Goal: Transaction & Acquisition: Purchase product/service

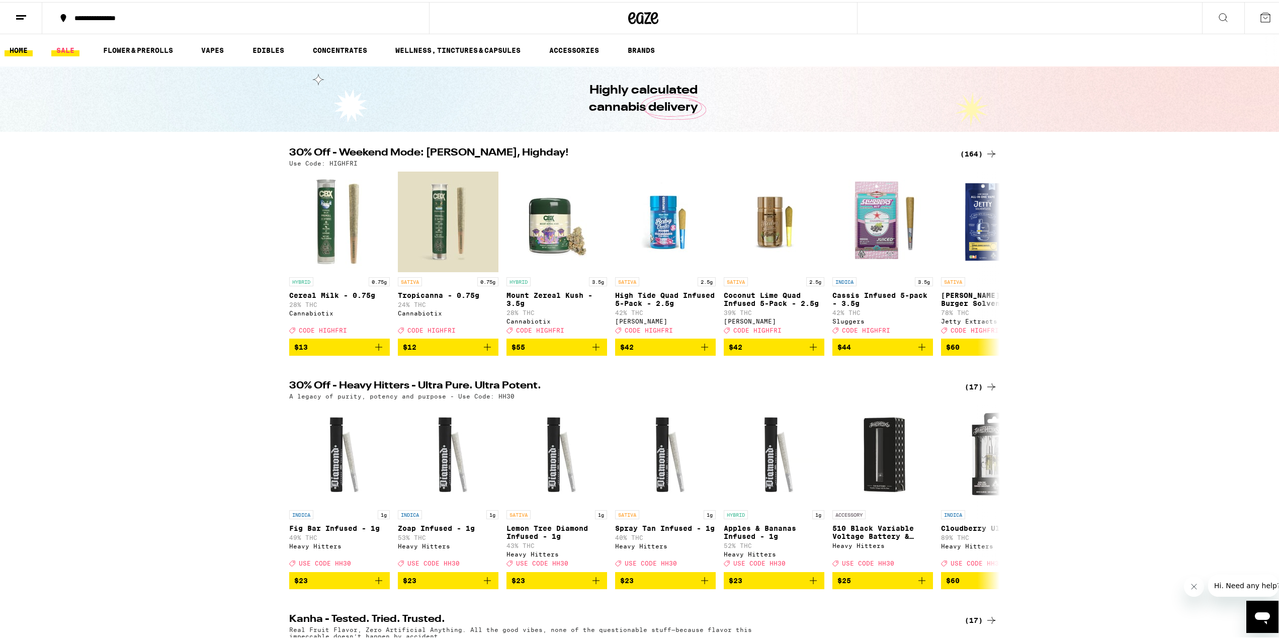
click at [66, 51] on link "SALE" at bounding box center [65, 48] width 28 height 12
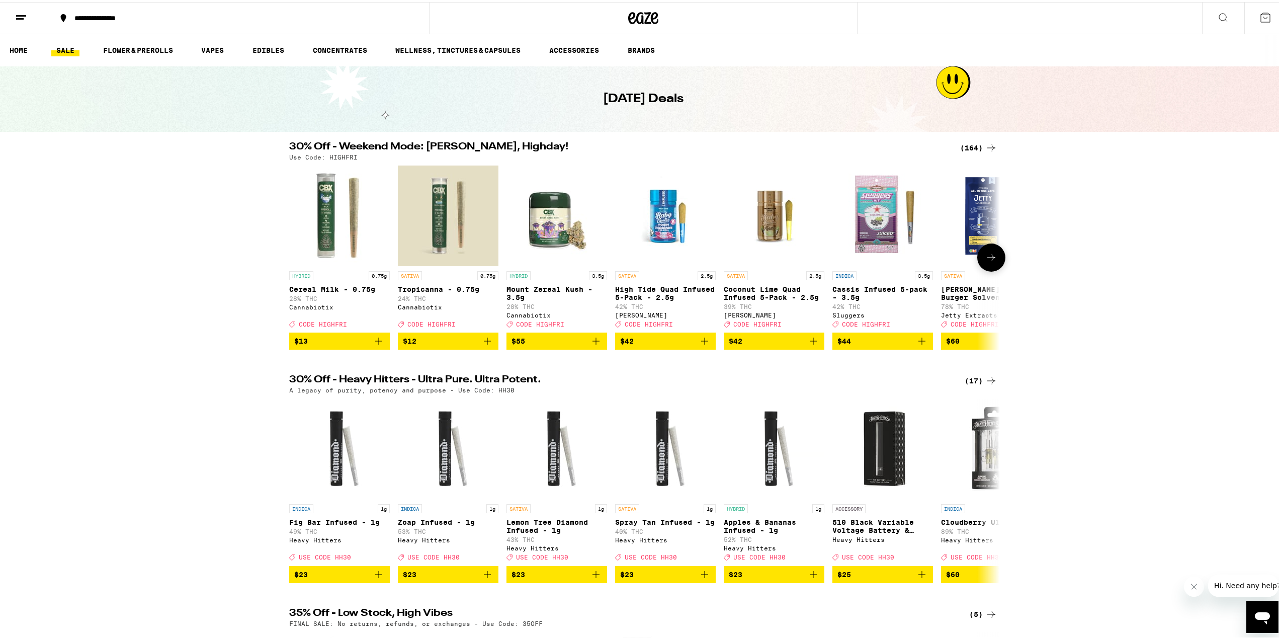
click at [981, 263] on button at bounding box center [992, 256] width 28 height 28
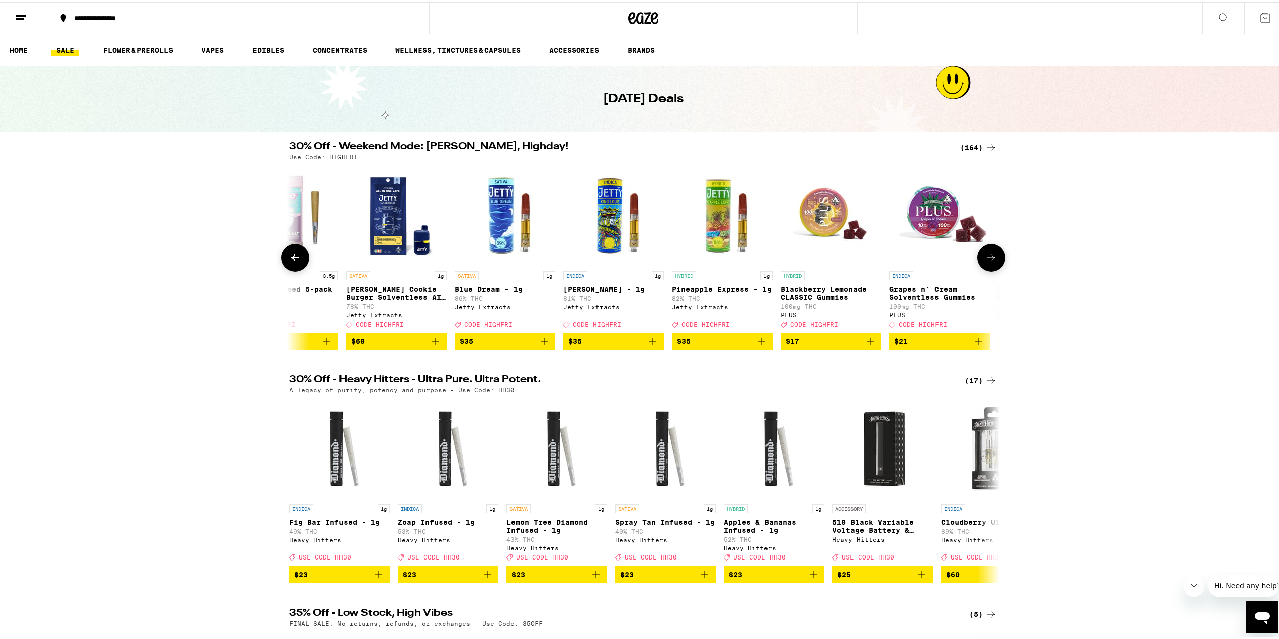
scroll to position [0, 599]
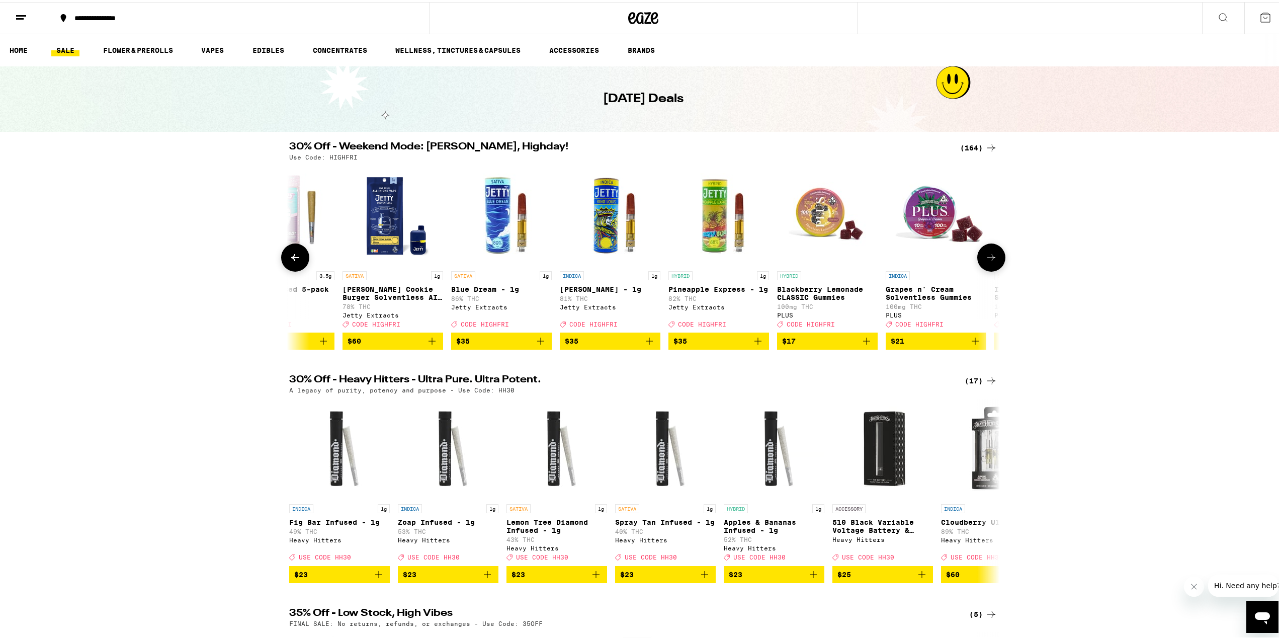
click at [540, 345] on icon "Add to bag" at bounding box center [541, 339] width 12 height 12
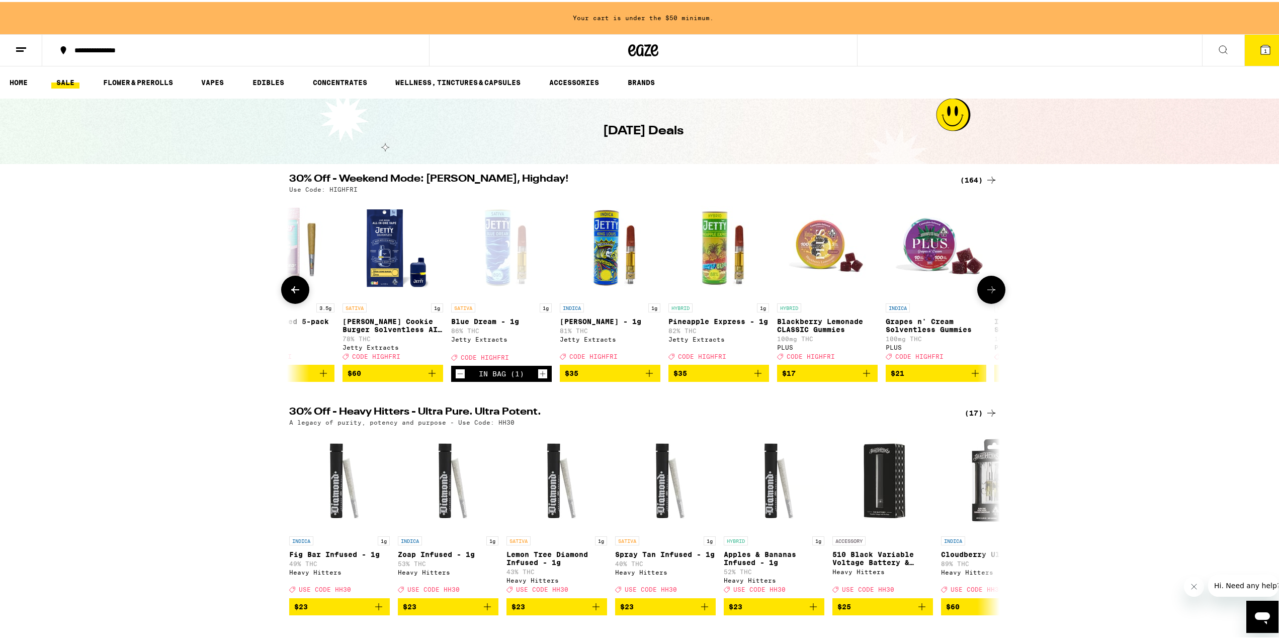
click at [290, 302] on button at bounding box center [295, 288] width 28 height 28
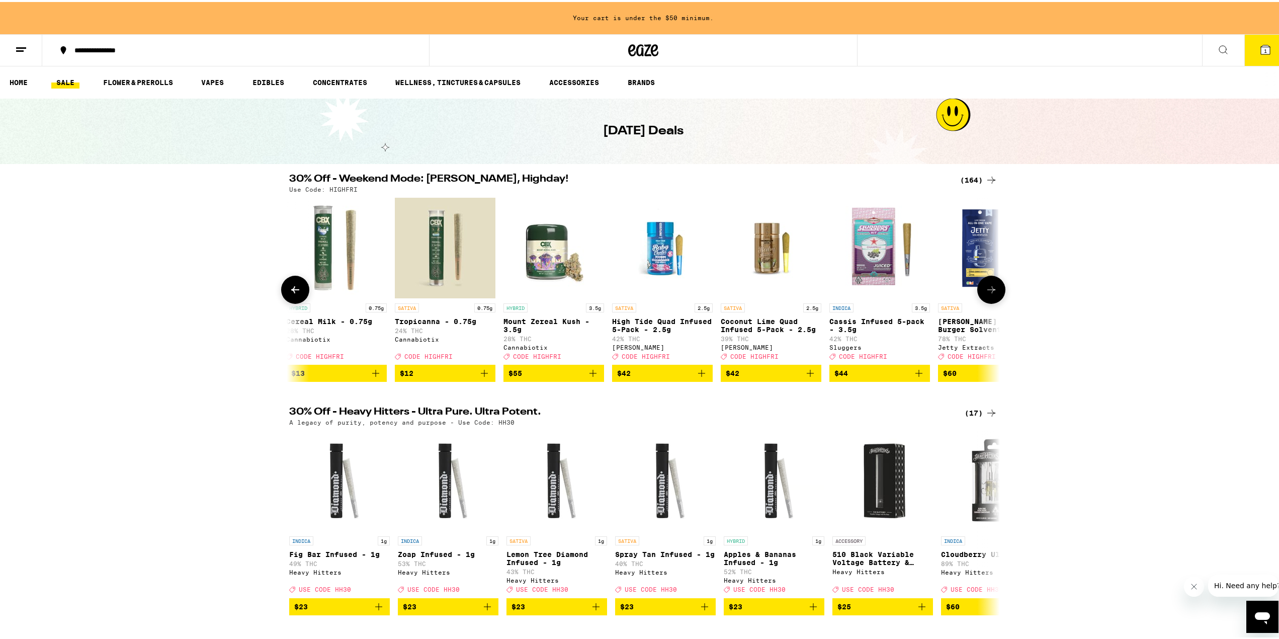
scroll to position [0, 0]
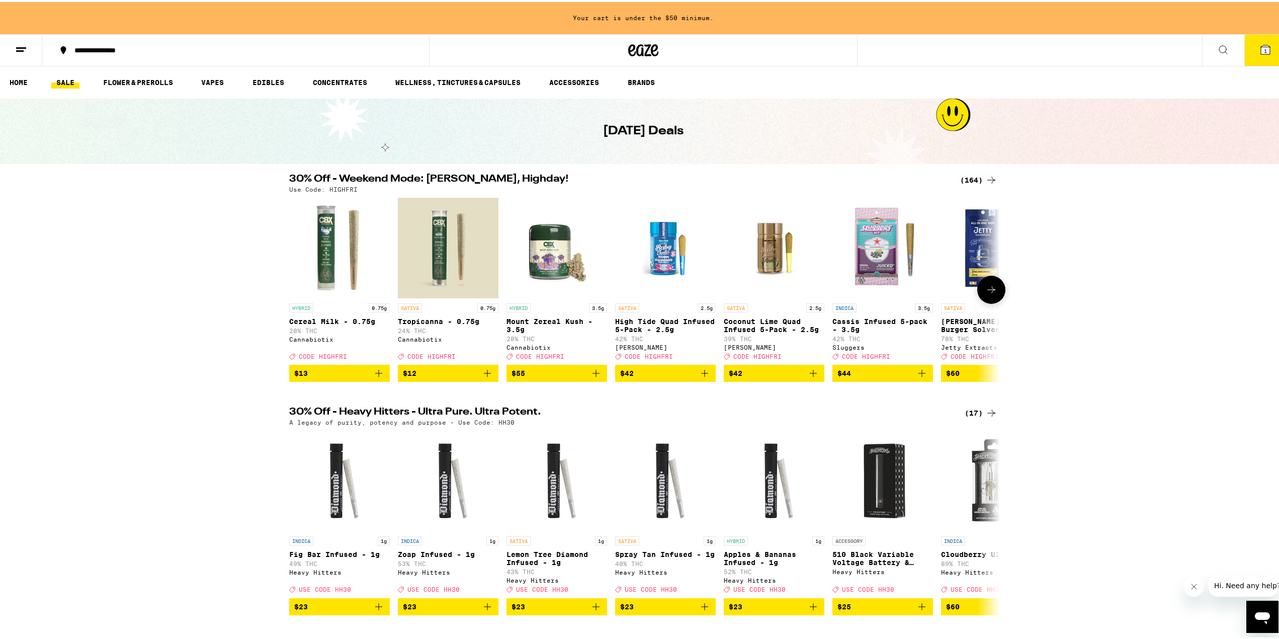
click at [290, 302] on div at bounding box center [295, 288] width 28 height 28
click at [521, 375] on span "$55" at bounding box center [519, 371] width 14 height 8
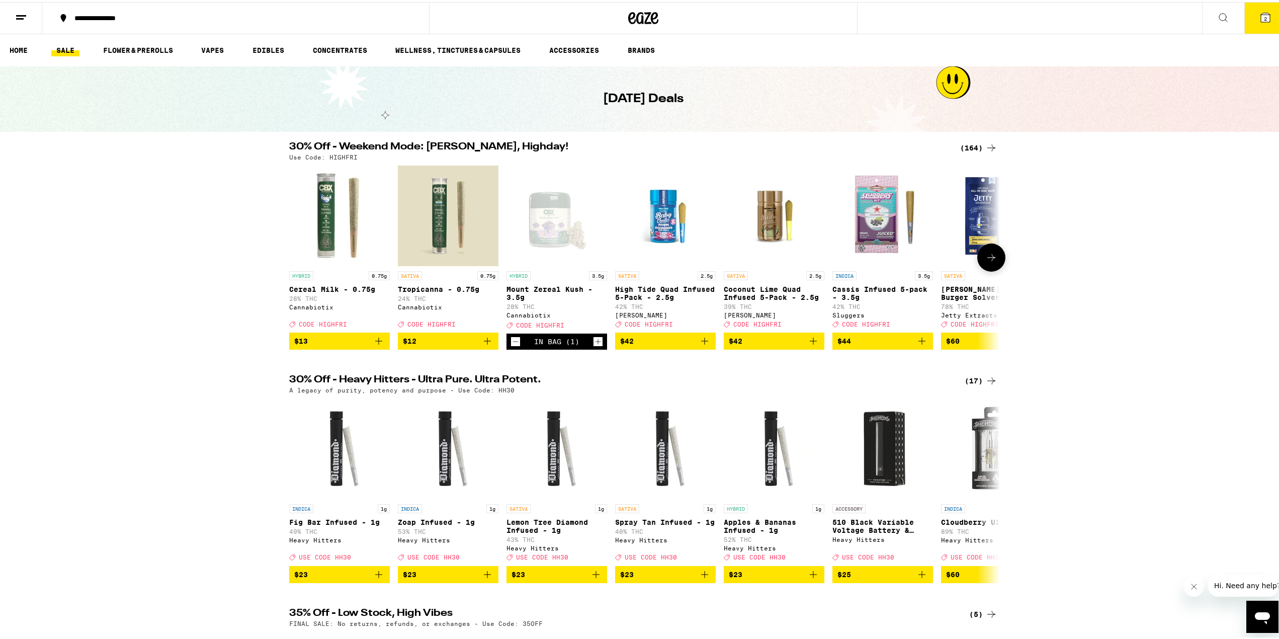
click at [986, 262] on icon at bounding box center [992, 256] width 12 height 12
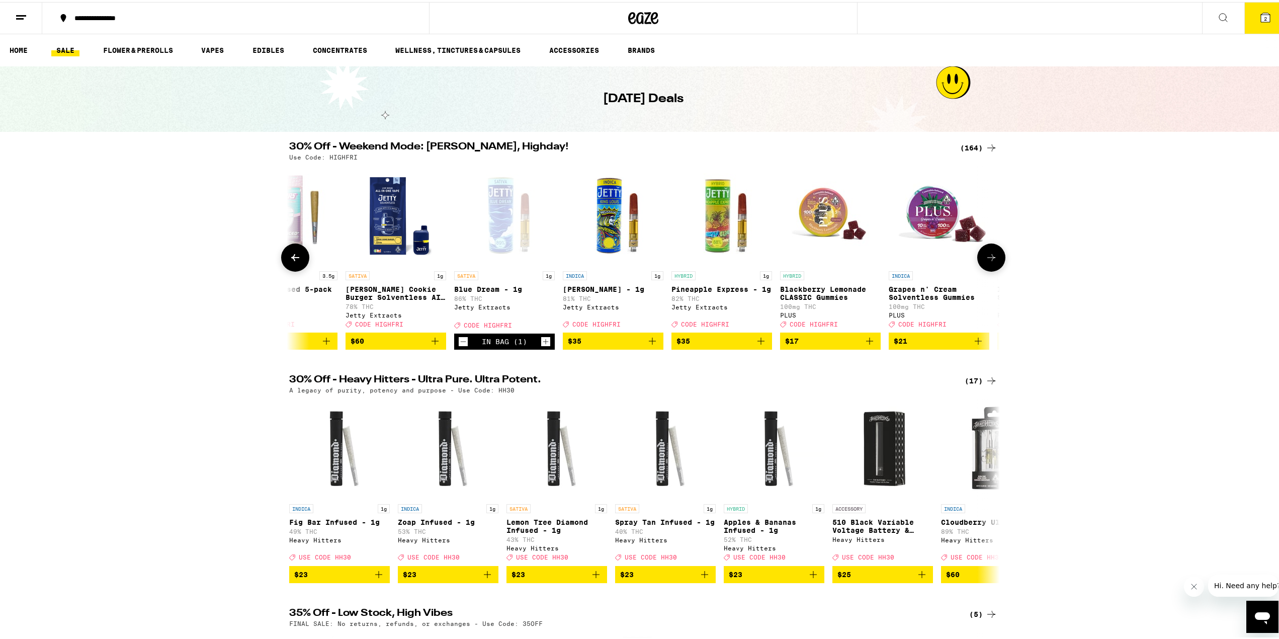
scroll to position [0, 599]
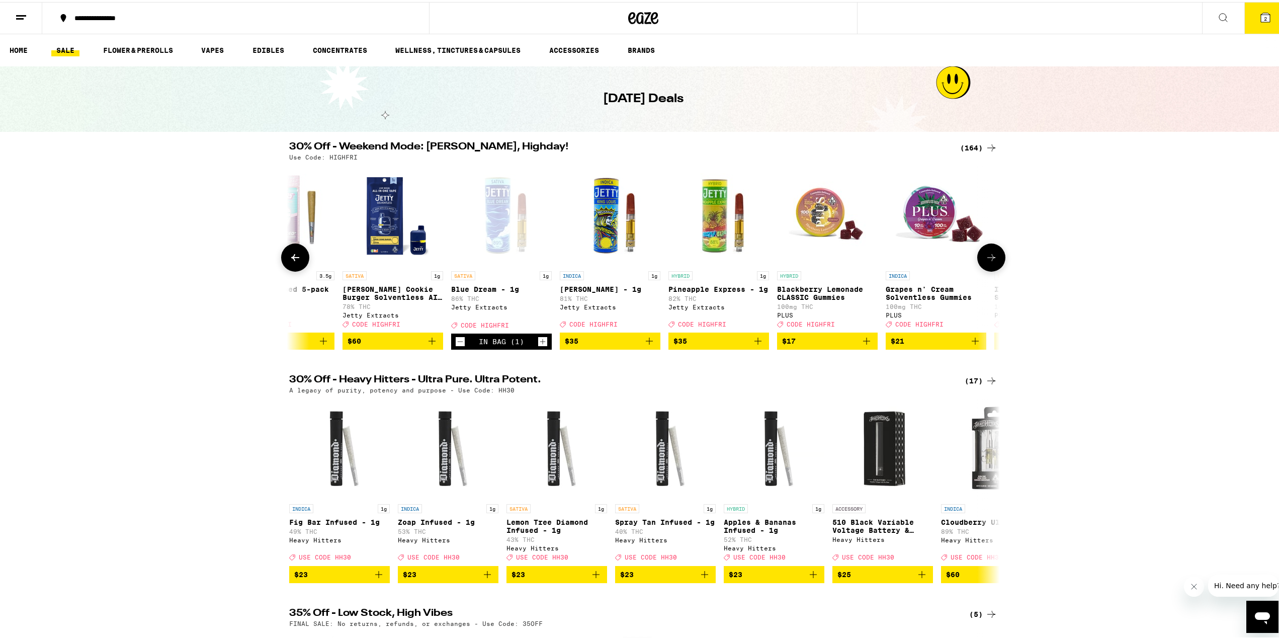
click at [986, 262] on icon at bounding box center [992, 256] width 12 height 12
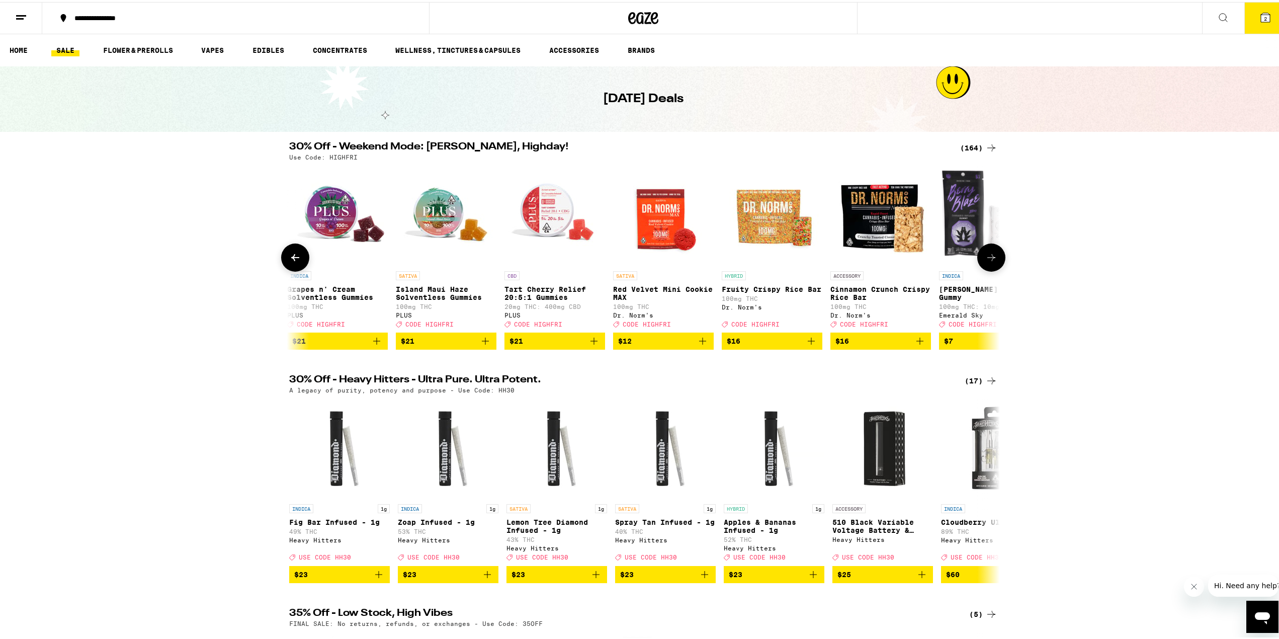
click at [986, 262] on icon at bounding box center [992, 256] width 12 height 12
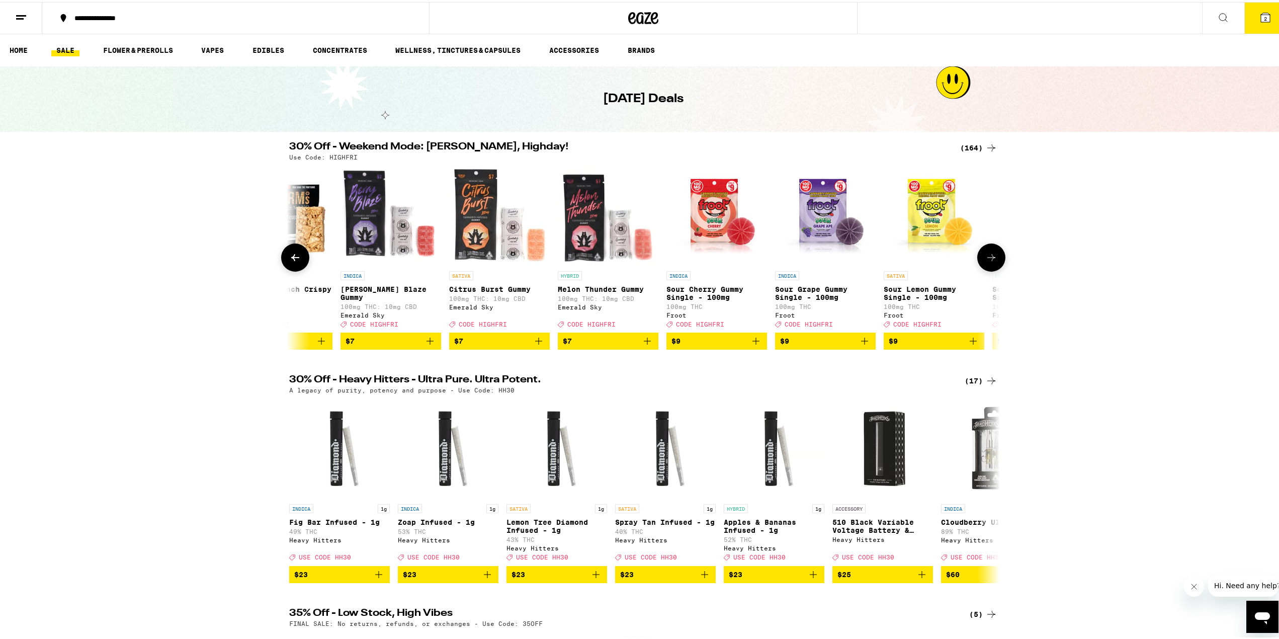
click at [986, 262] on icon at bounding box center [992, 256] width 12 height 12
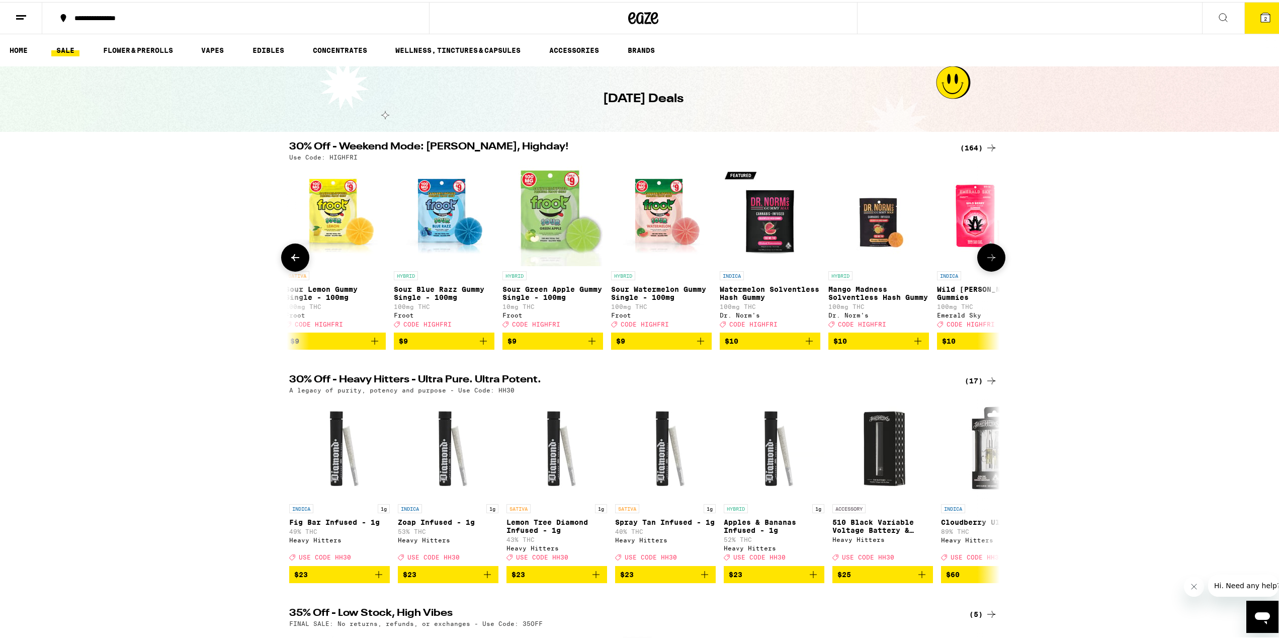
click at [986, 262] on icon at bounding box center [992, 256] width 12 height 12
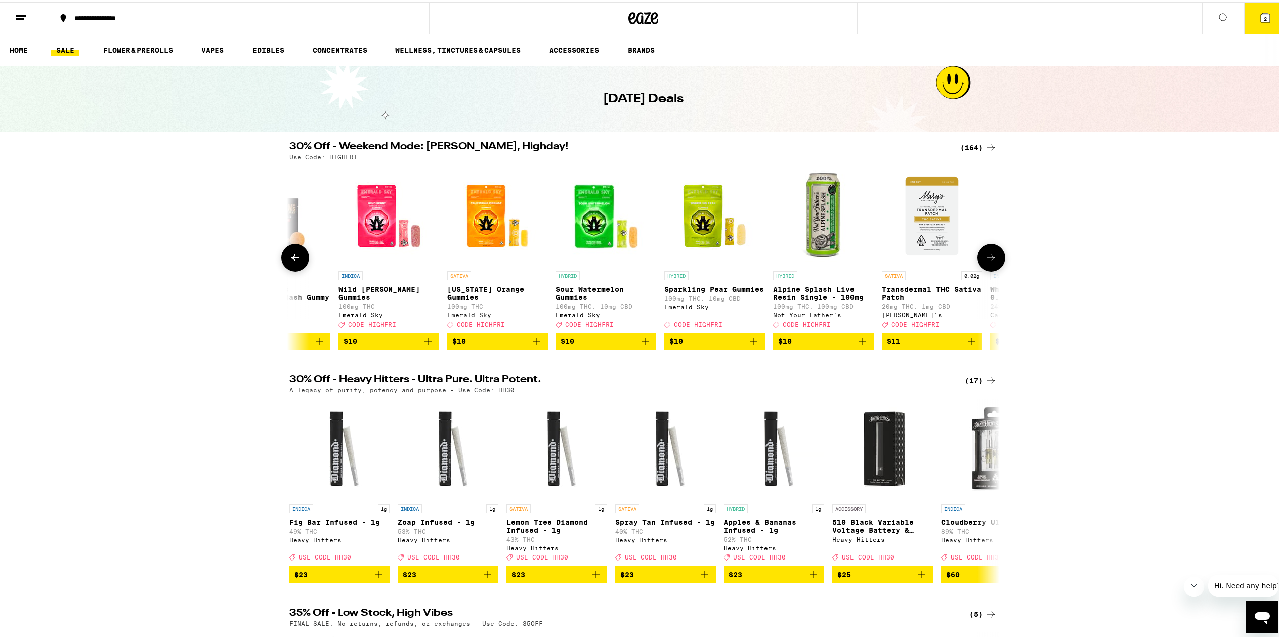
click at [986, 262] on icon at bounding box center [992, 256] width 12 height 12
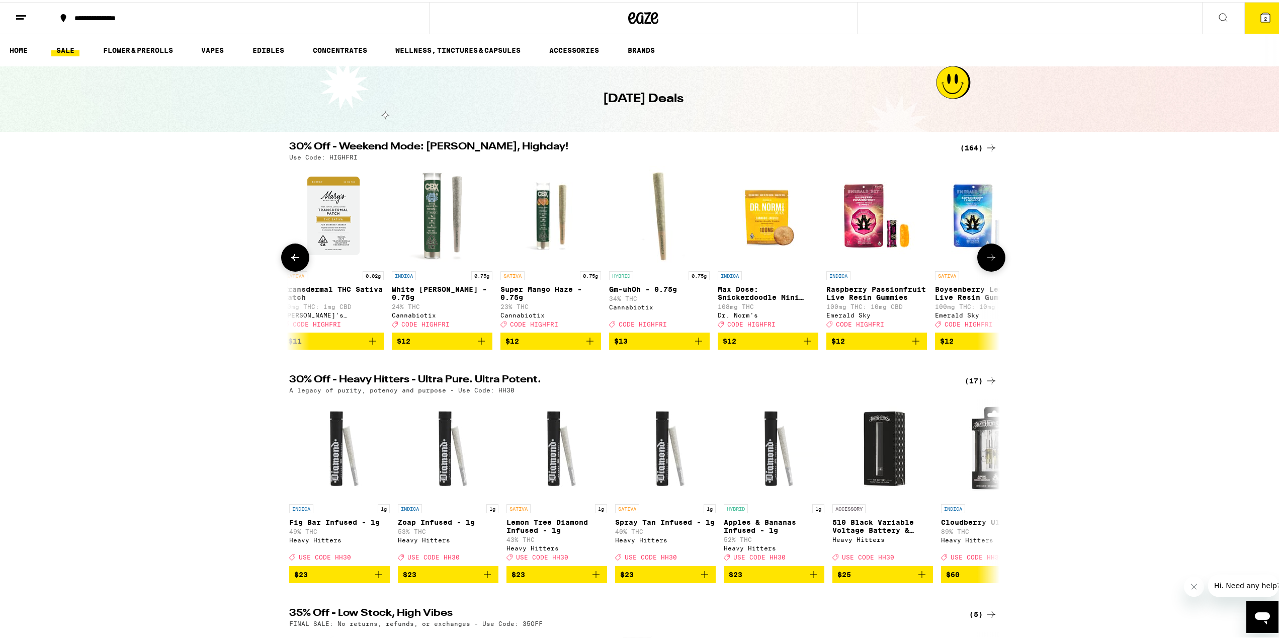
click at [986, 262] on icon at bounding box center [992, 256] width 12 height 12
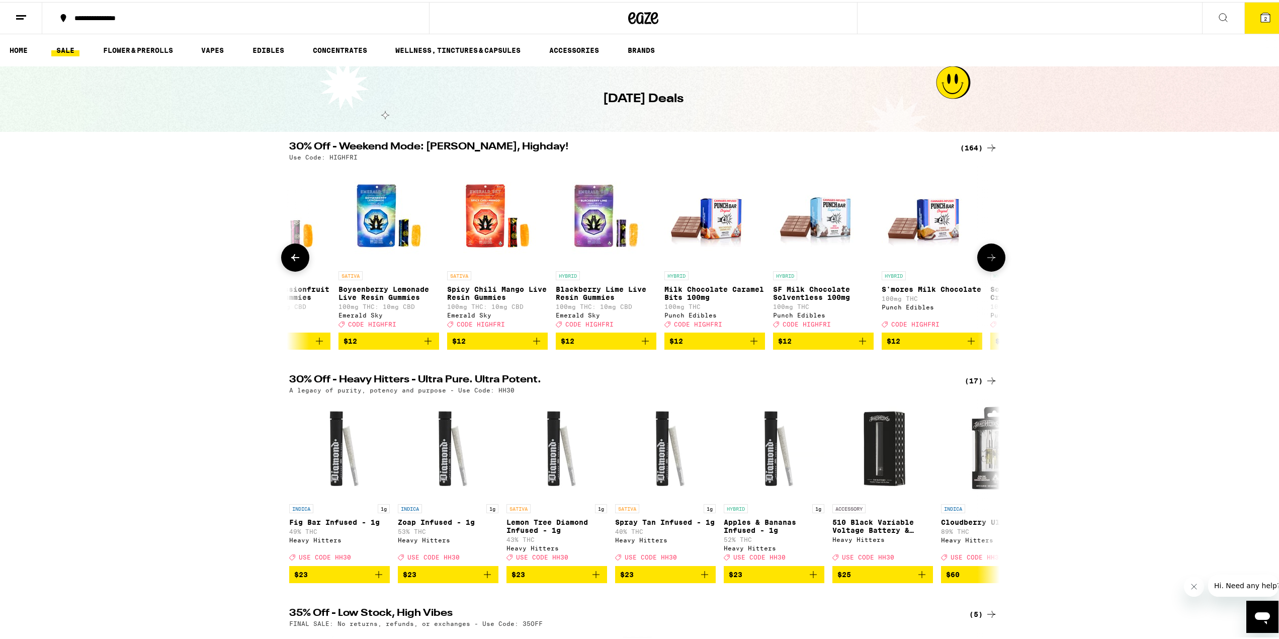
scroll to position [0, 4191]
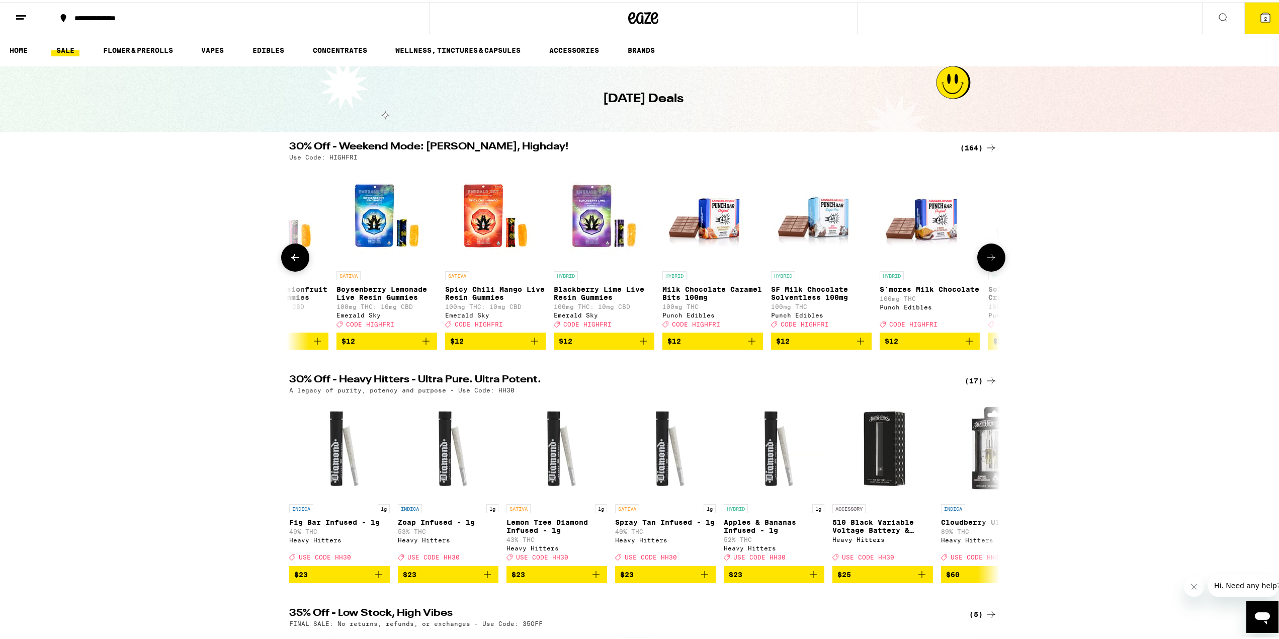
click at [986, 262] on icon at bounding box center [992, 256] width 12 height 12
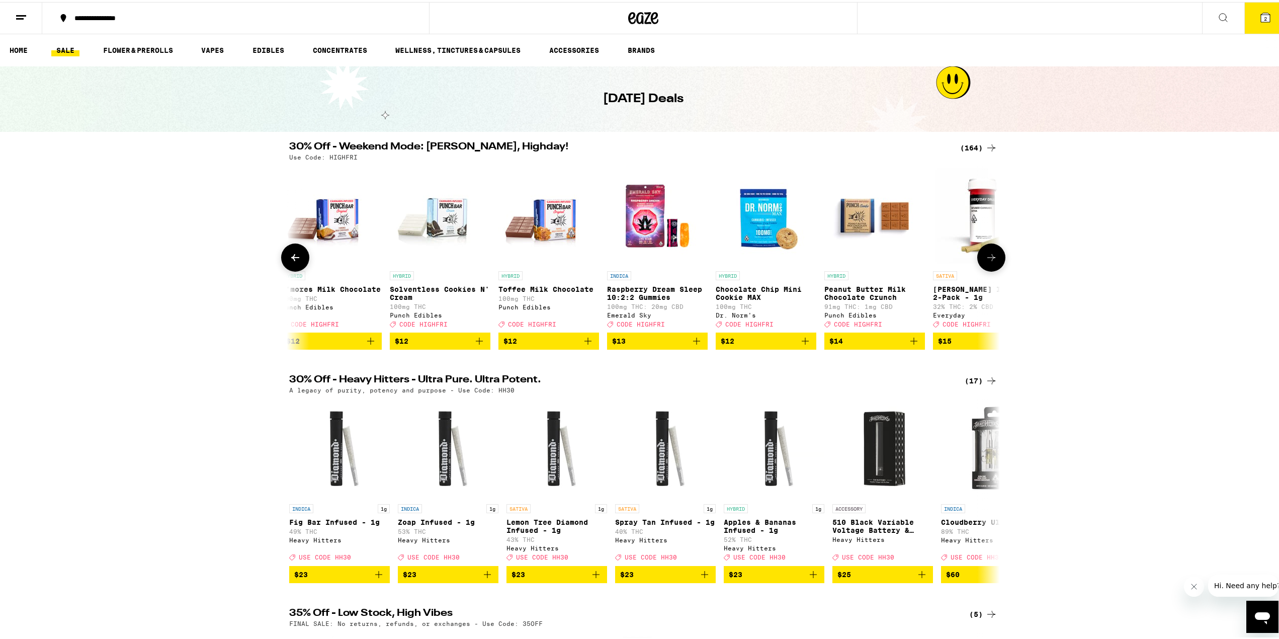
click at [986, 262] on icon at bounding box center [992, 256] width 12 height 12
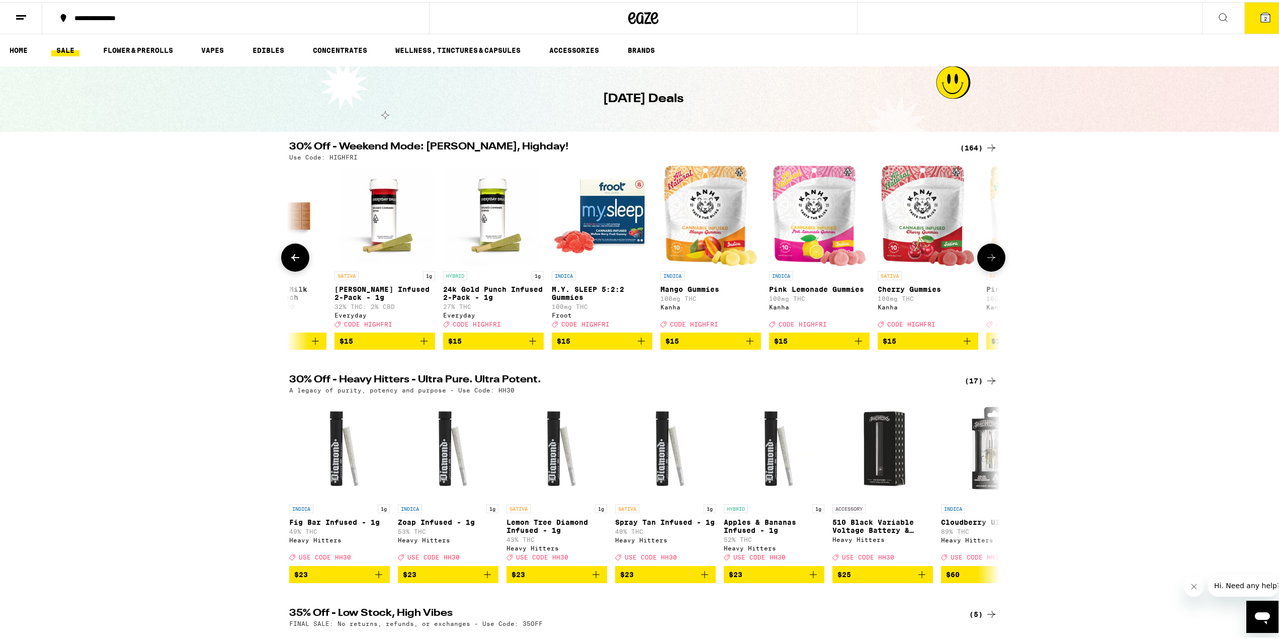
click at [986, 267] on button at bounding box center [992, 256] width 28 height 28
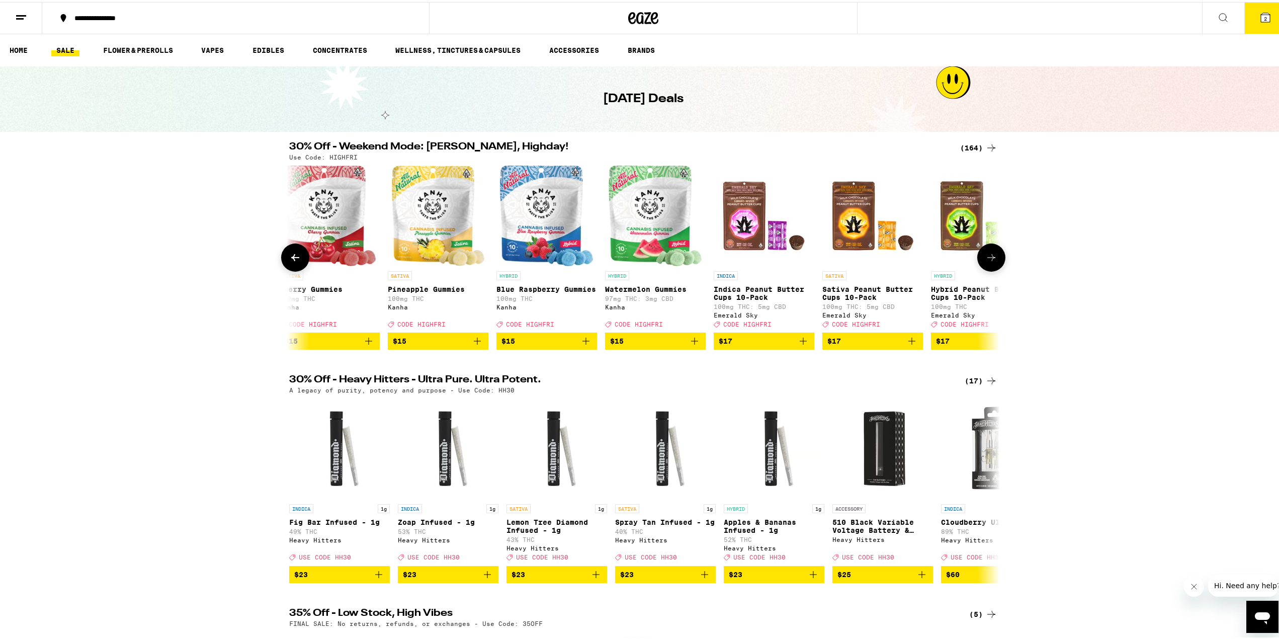
click at [988, 259] on icon at bounding box center [992, 255] width 8 height 7
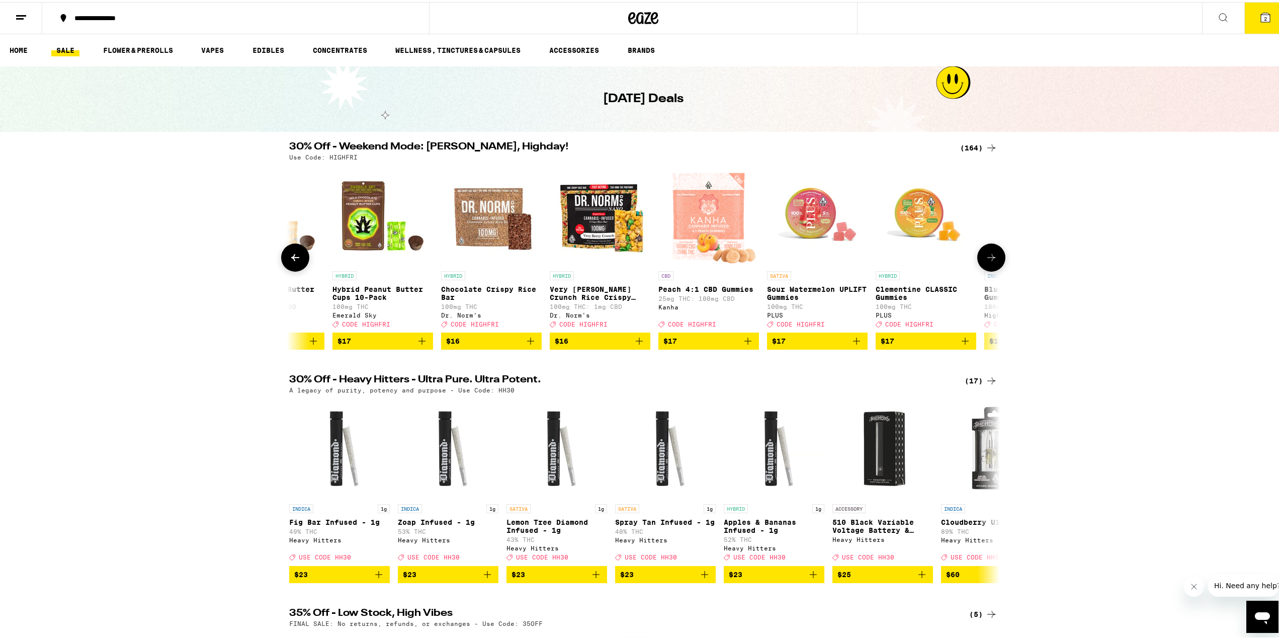
click at [988, 259] on icon at bounding box center [992, 255] width 8 height 7
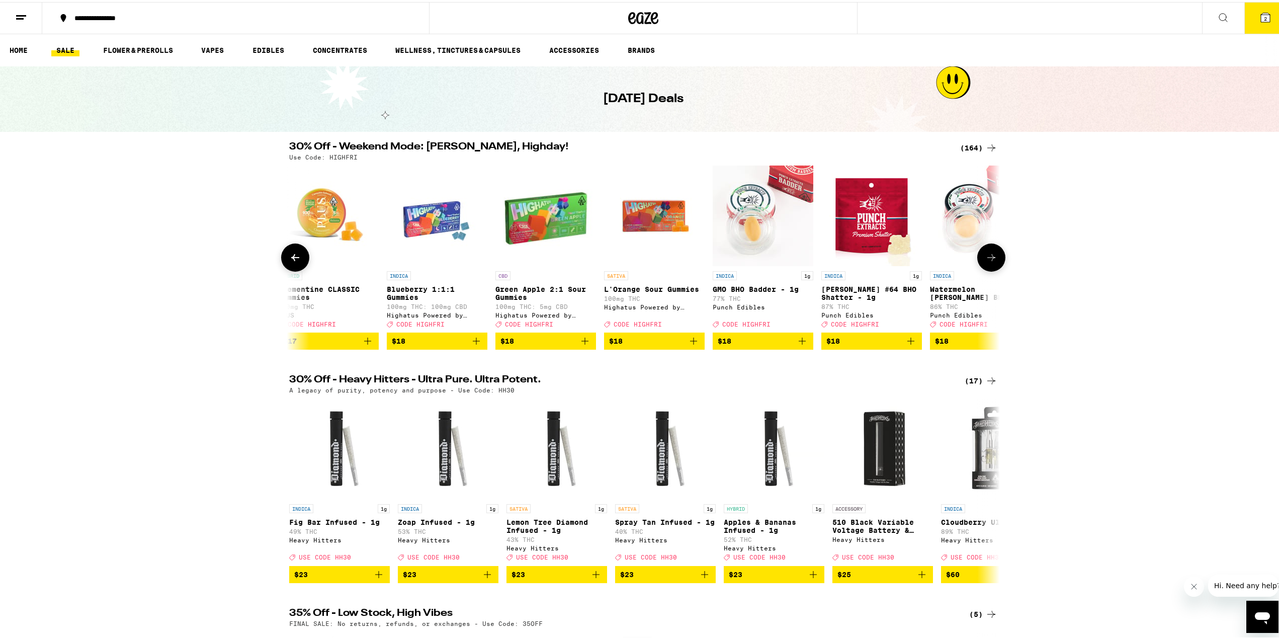
scroll to position [0, 7185]
click at [988, 261] on icon at bounding box center [992, 256] width 12 height 12
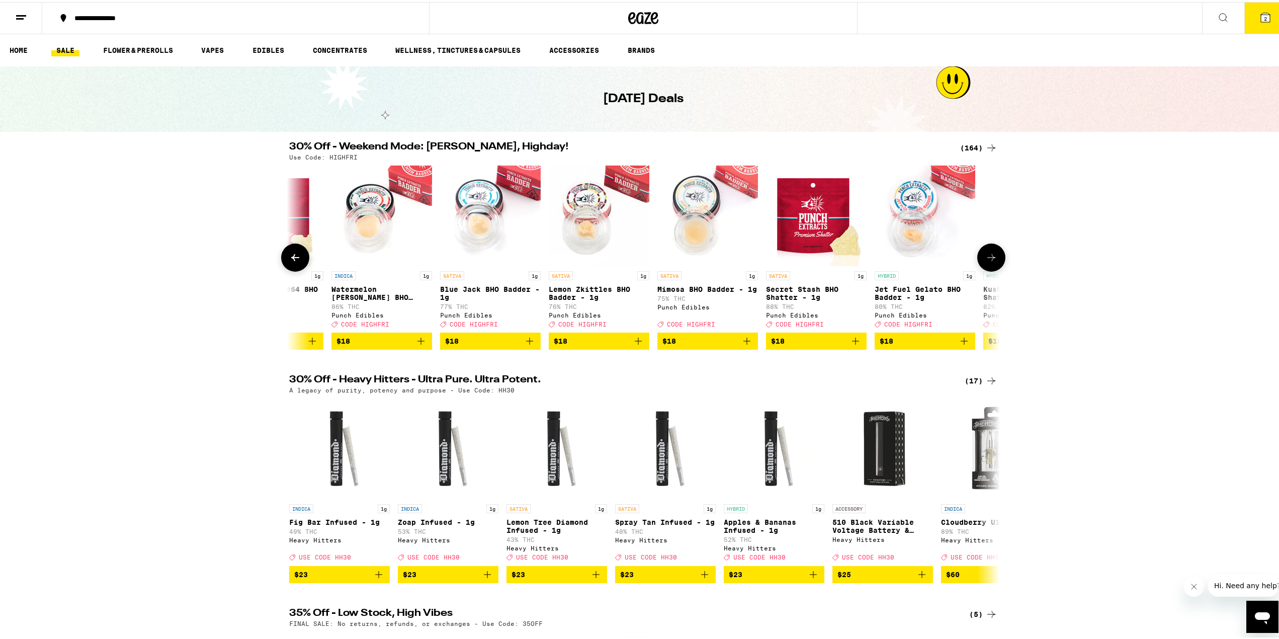
scroll to position [0, 7783]
click at [295, 260] on icon at bounding box center [295, 256] width 12 height 12
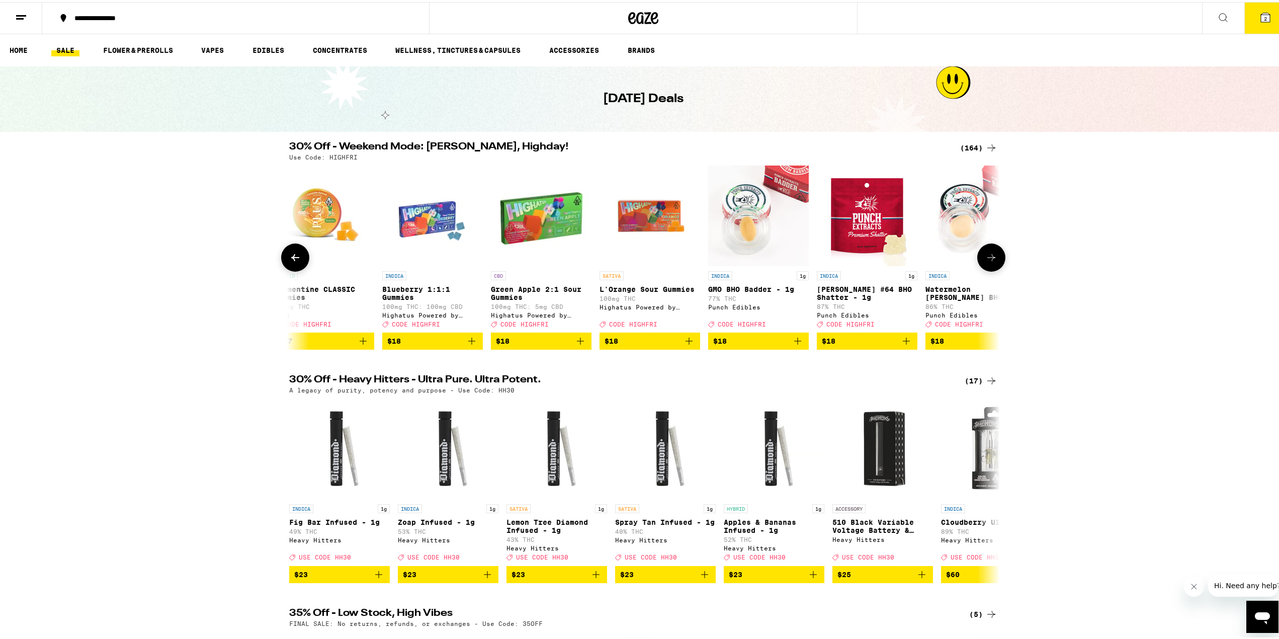
scroll to position [0, 7185]
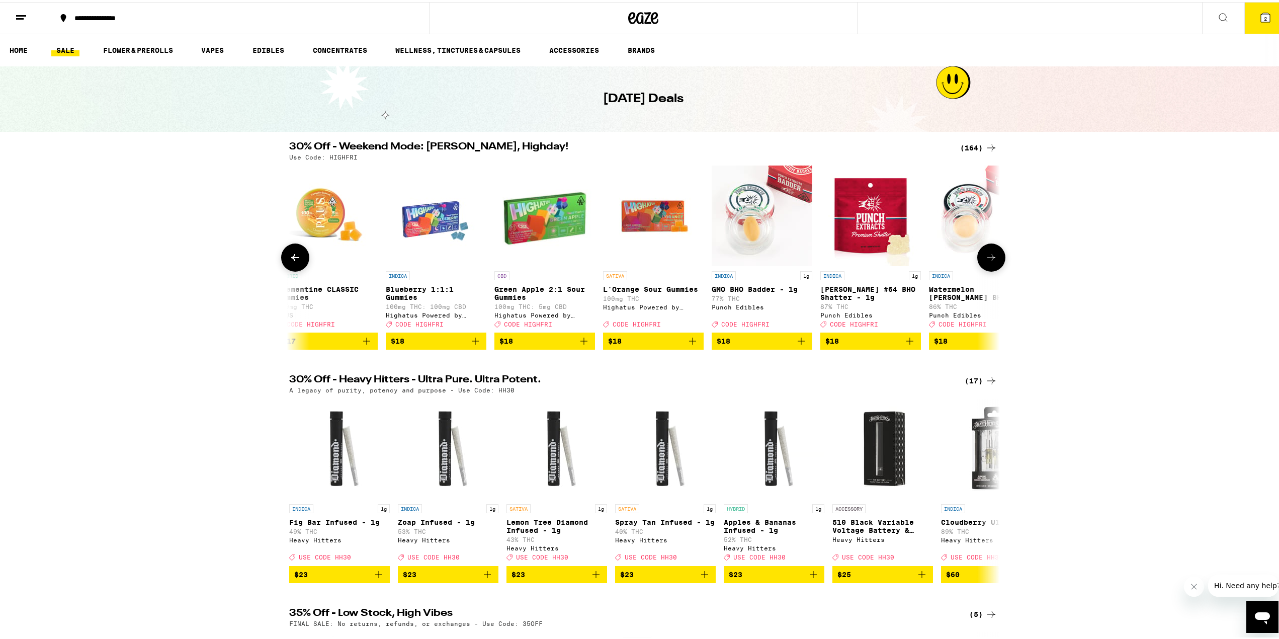
click at [987, 267] on button at bounding box center [992, 256] width 28 height 28
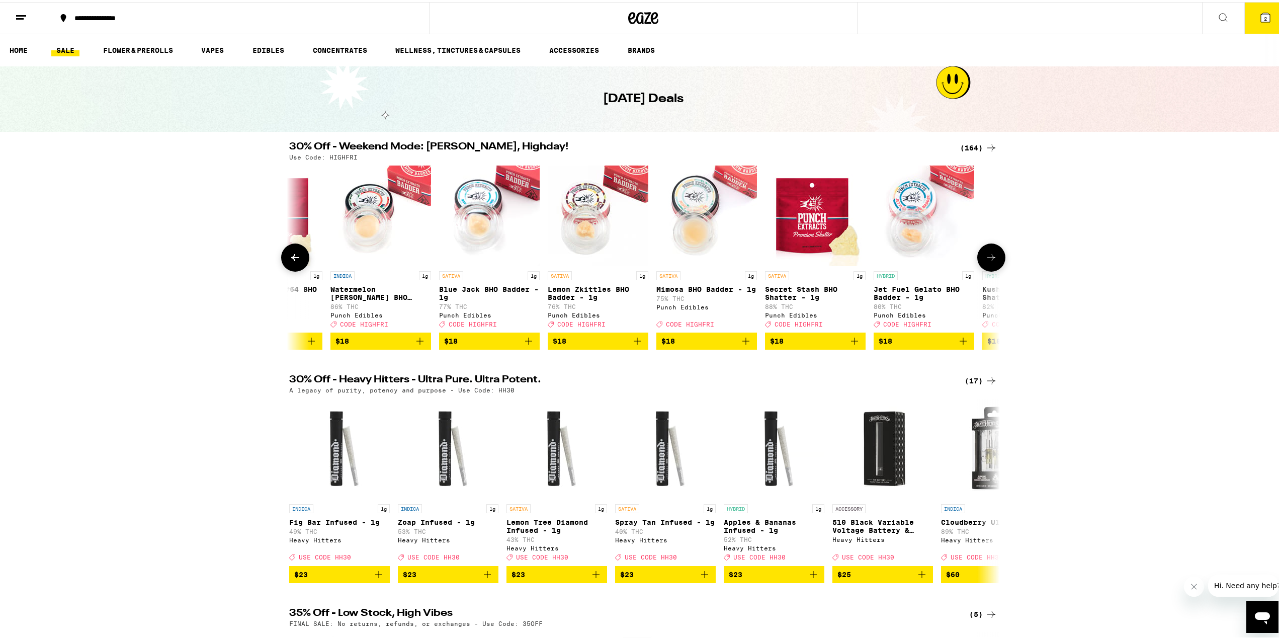
click at [987, 267] on button at bounding box center [992, 256] width 28 height 28
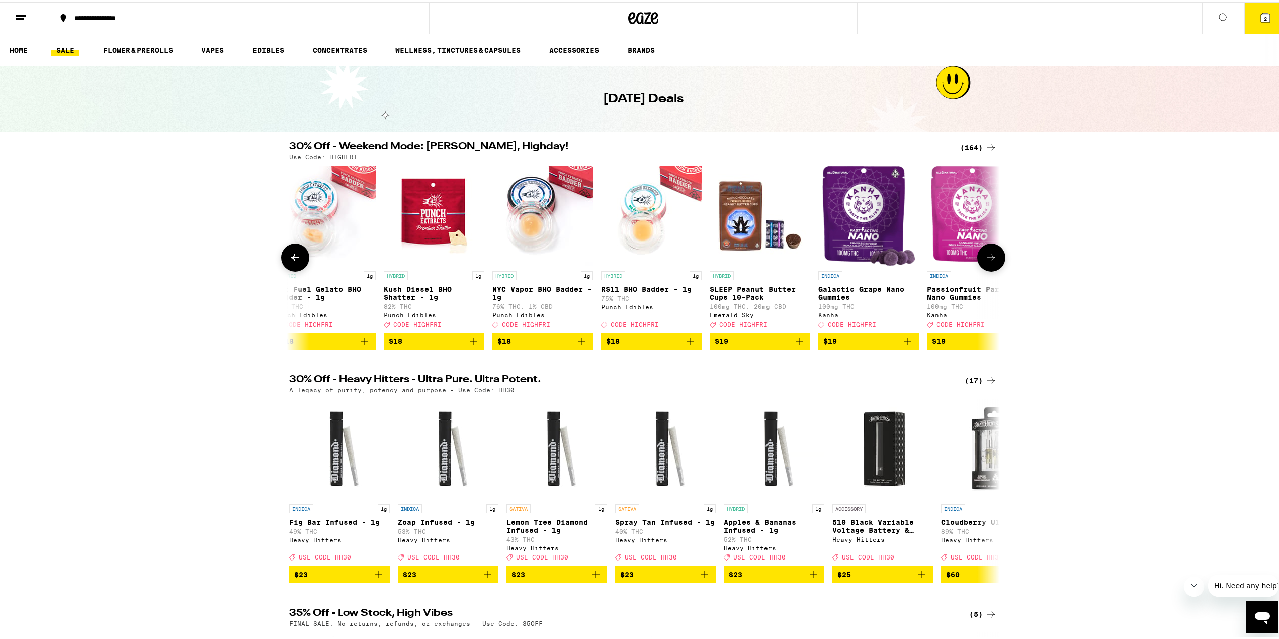
click at [987, 267] on button at bounding box center [992, 256] width 28 height 28
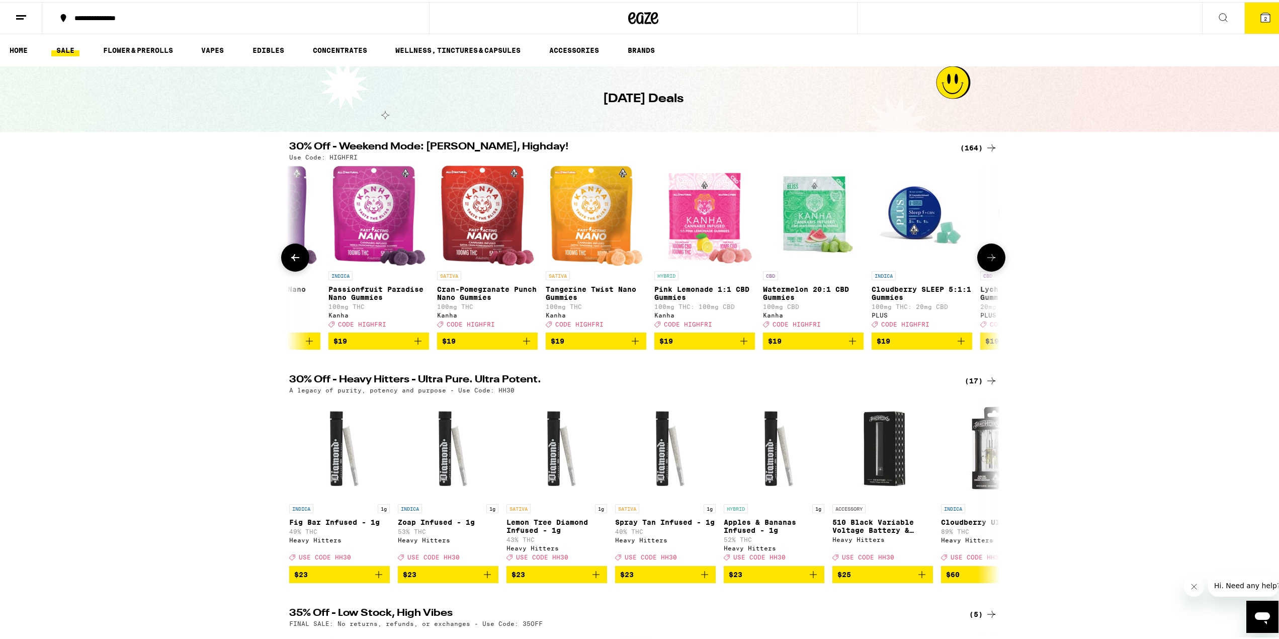
click at [986, 267] on button at bounding box center [992, 256] width 28 height 28
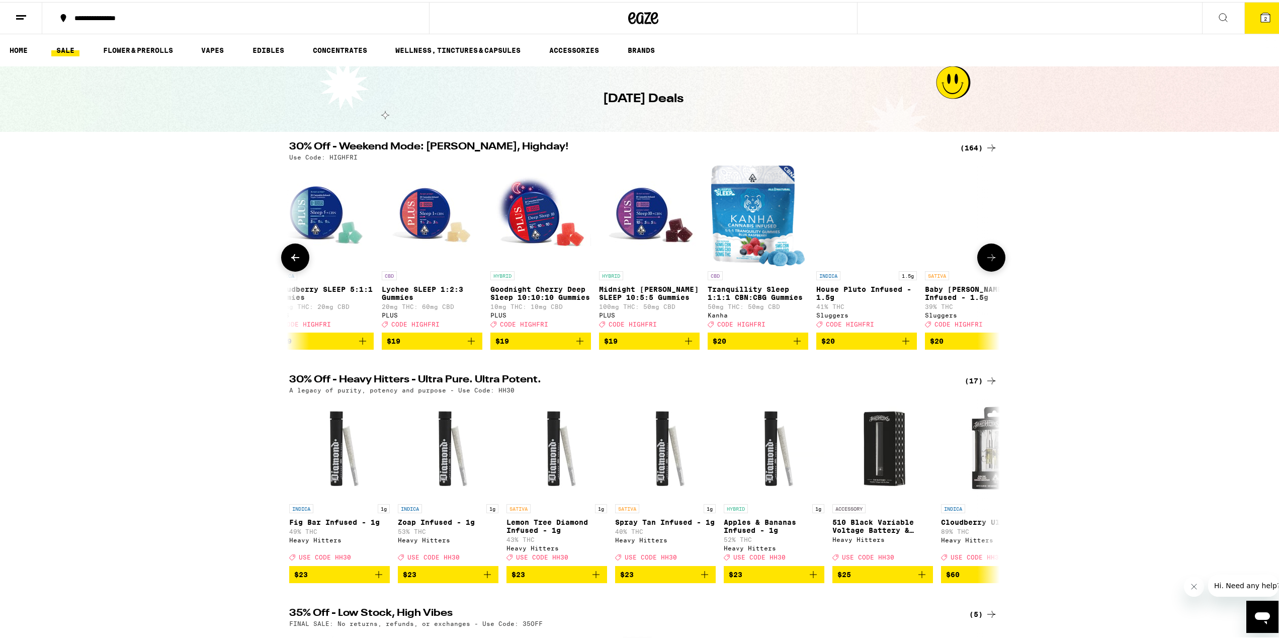
click at [986, 267] on button at bounding box center [992, 256] width 28 height 28
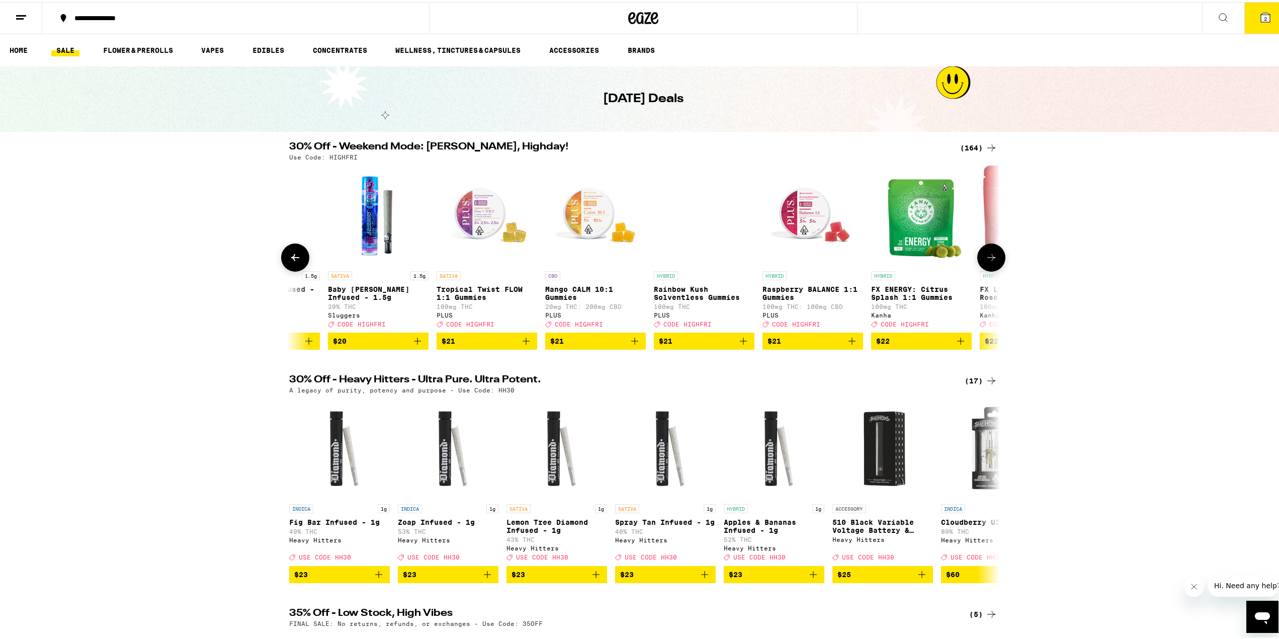
click at [986, 267] on button at bounding box center [992, 256] width 28 height 28
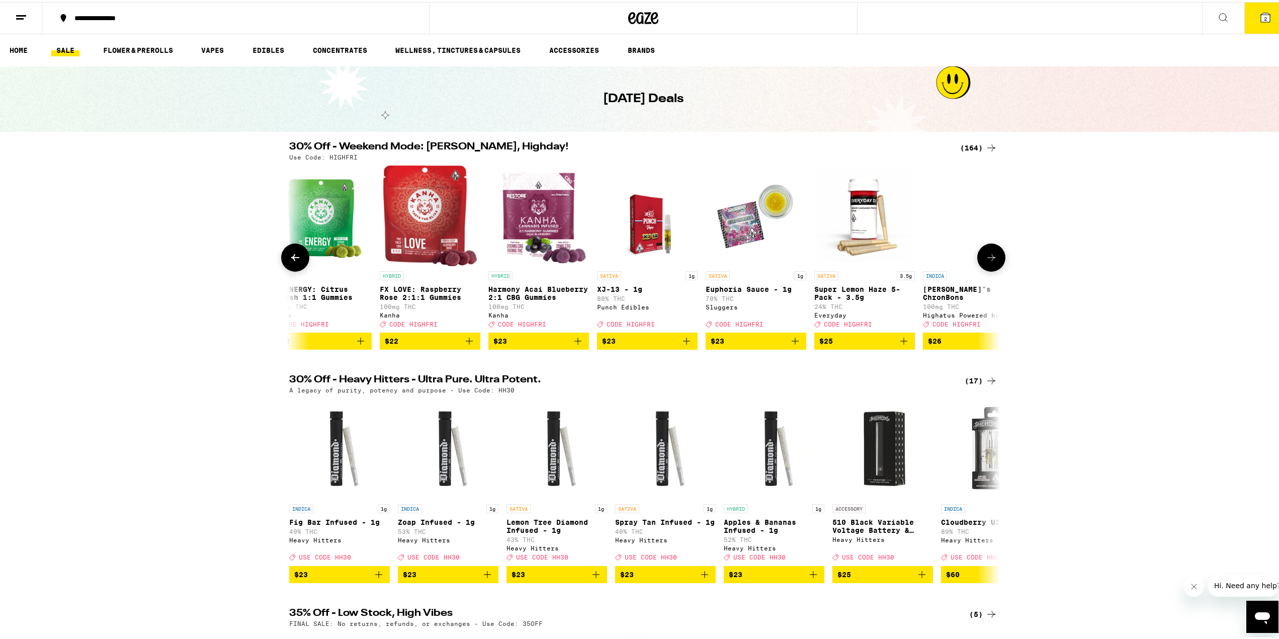
click at [984, 268] on button at bounding box center [992, 256] width 28 height 28
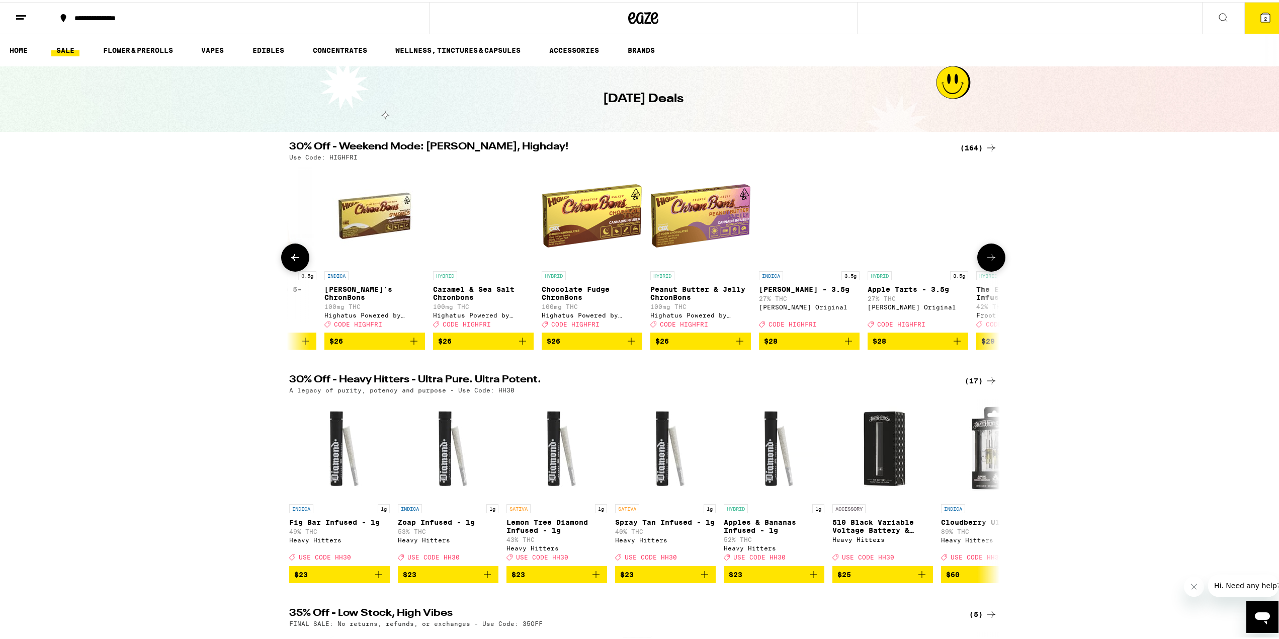
click at [982, 268] on button at bounding box center [992, 256] width 28 height 28
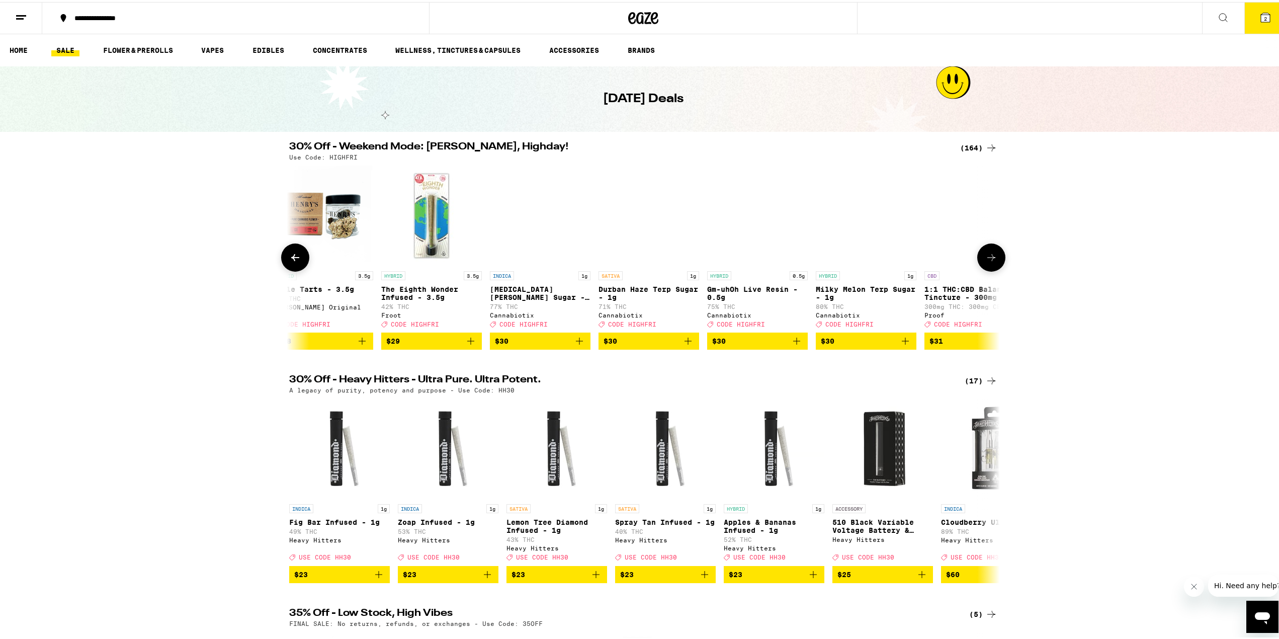
scroll to position [0, 11974]
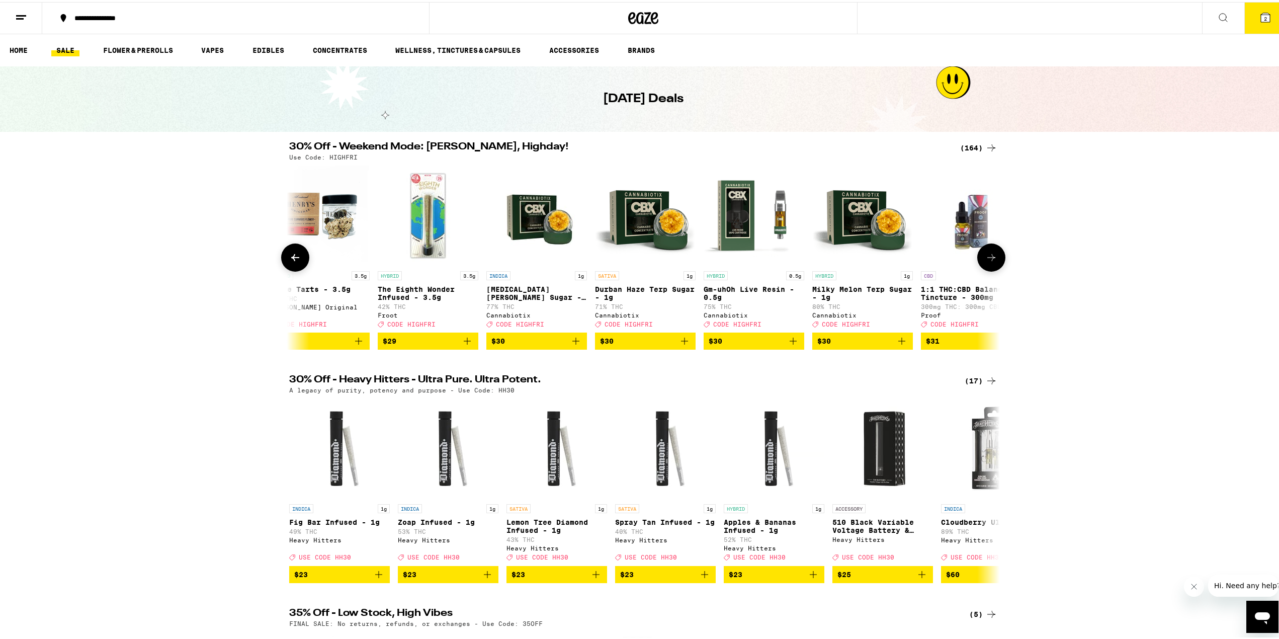
click at [984, 267] on button at bounding box center [992, 256] width 28 height 28
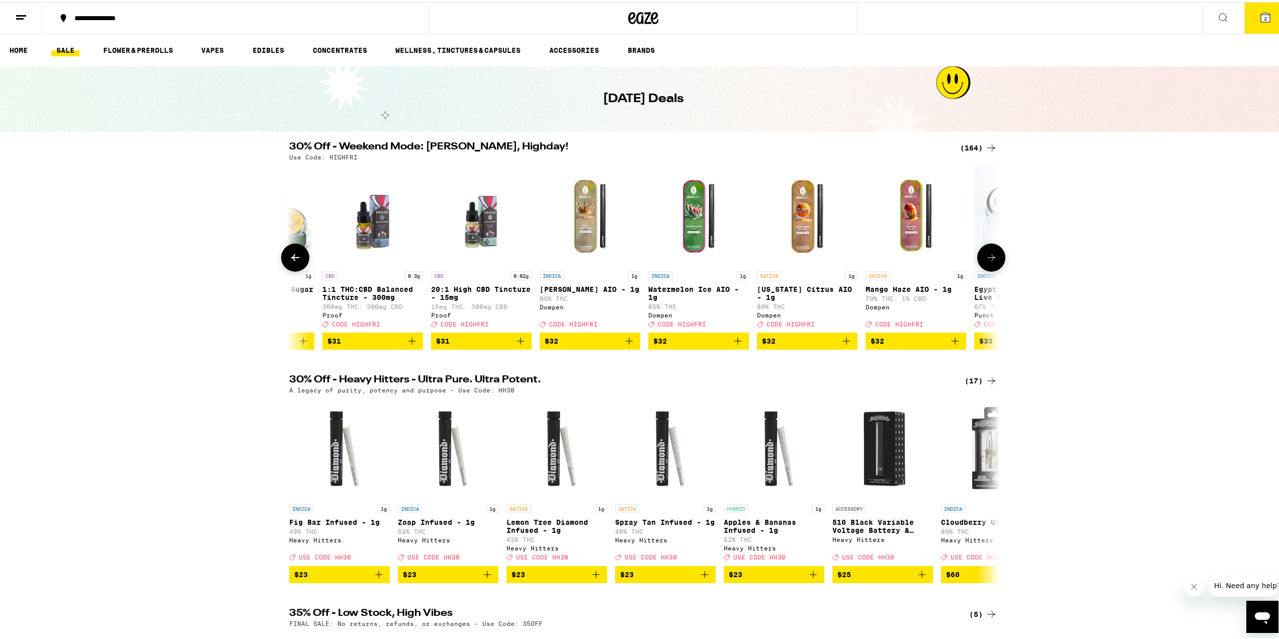
click at [984, 267] on button at bounding box center [992, 256] width 28 height 28
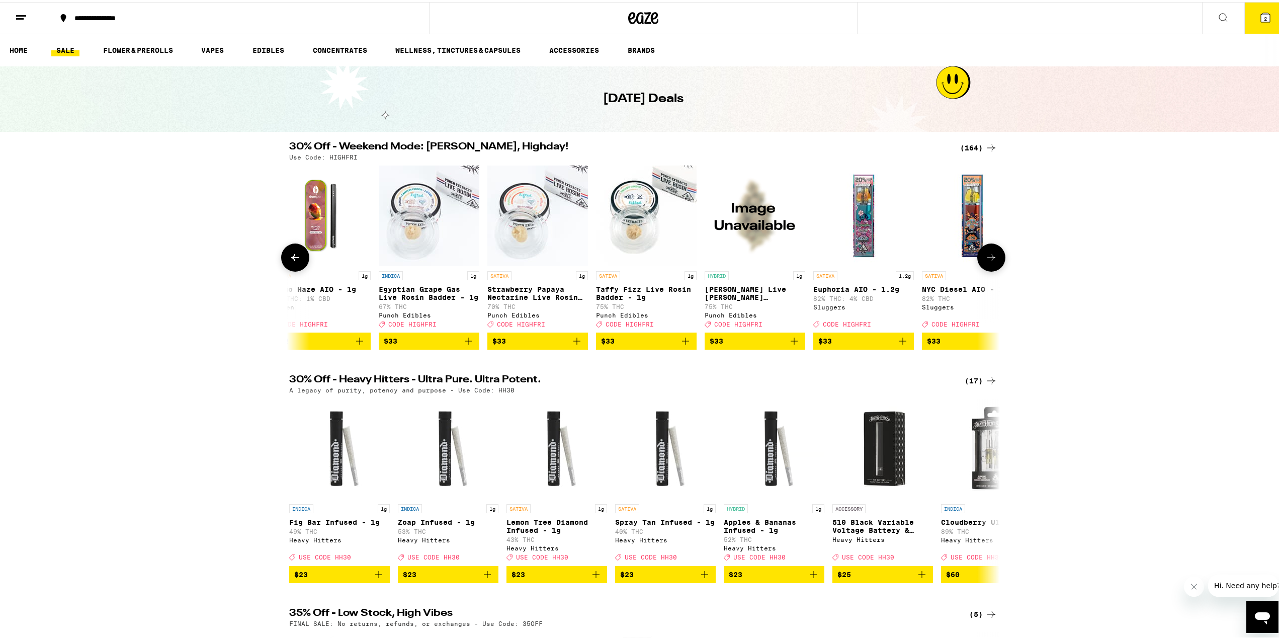
scroll to position [0, 13172]
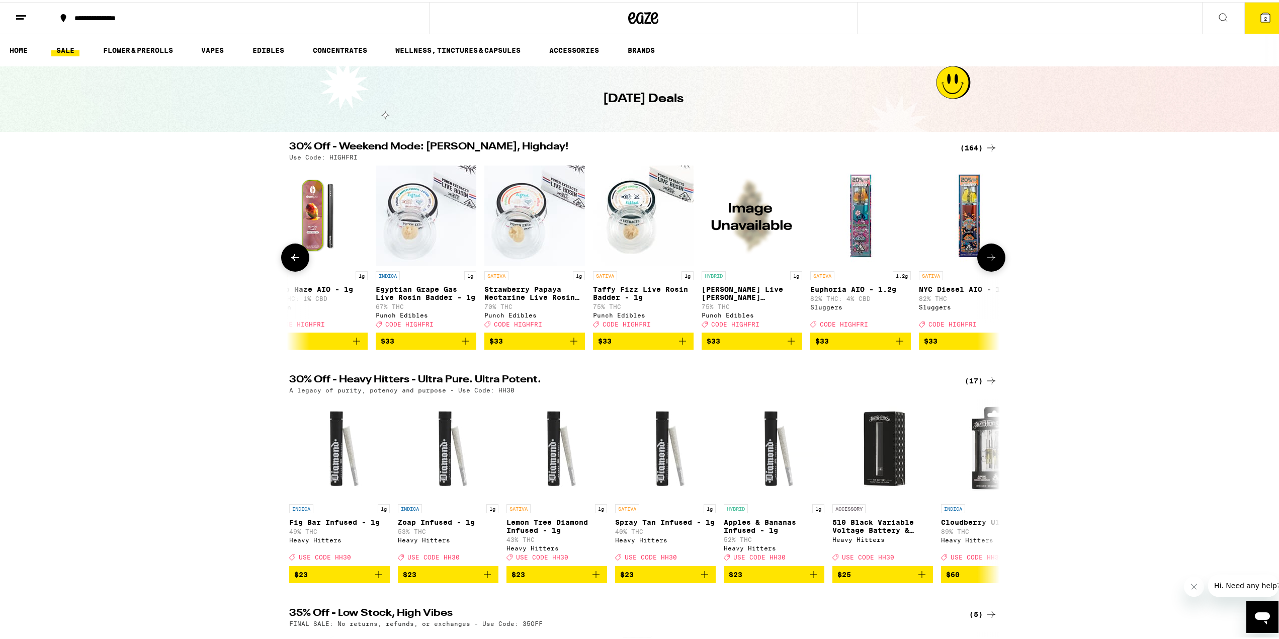
click at [984, 267] on button at bounding box center [992, 256] width 28 height 28
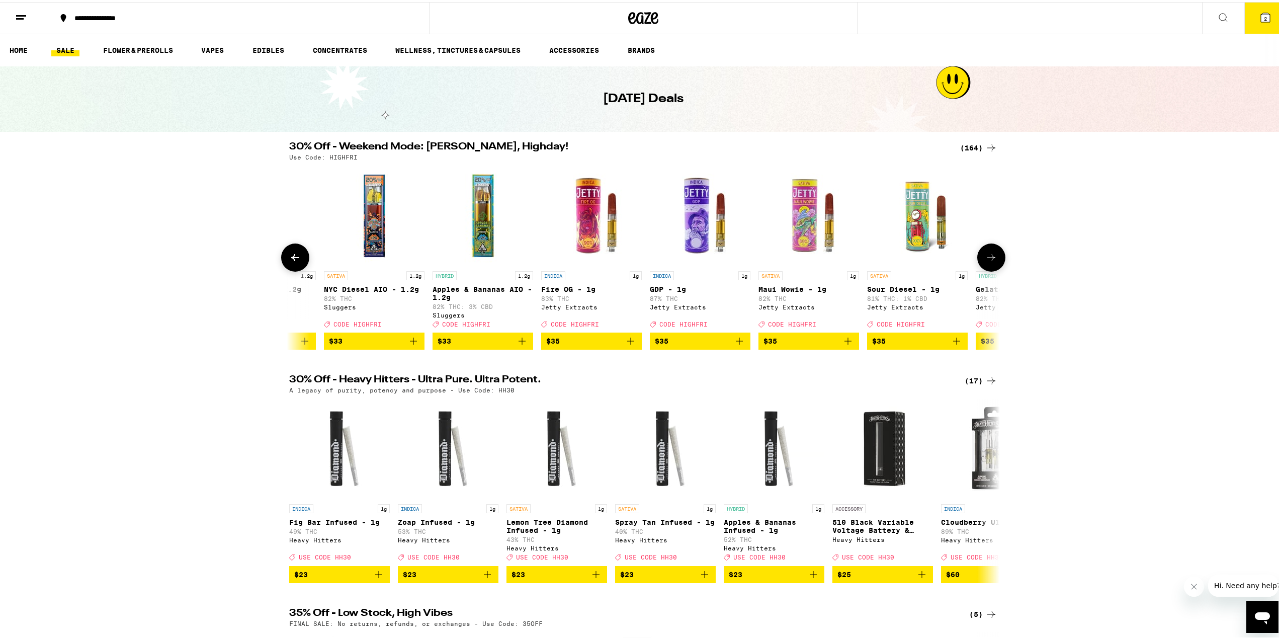
scroll to position [0, 13771]
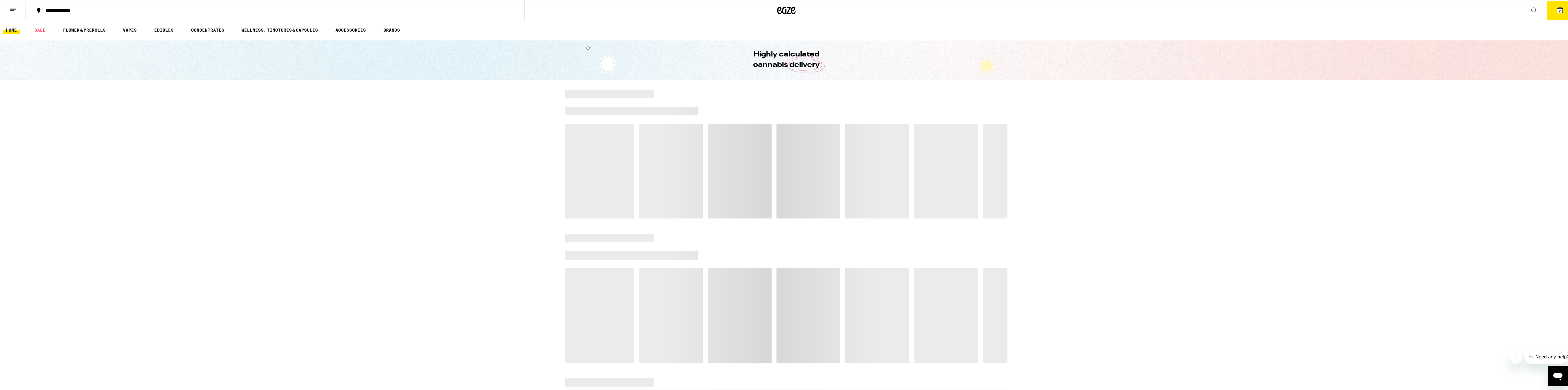
drag, startPoint x: 135, startPoint y: 182, endPoint x: 44, endPoint y: 47, distance: 162.8
click at [44, 47] on div "Highly calculated cannabis delivery" at bounding box center [786, 59] width 1573 height 40
click at [32, 30] on link "SALE" at bounding box center [40, 29] width 17 height 7
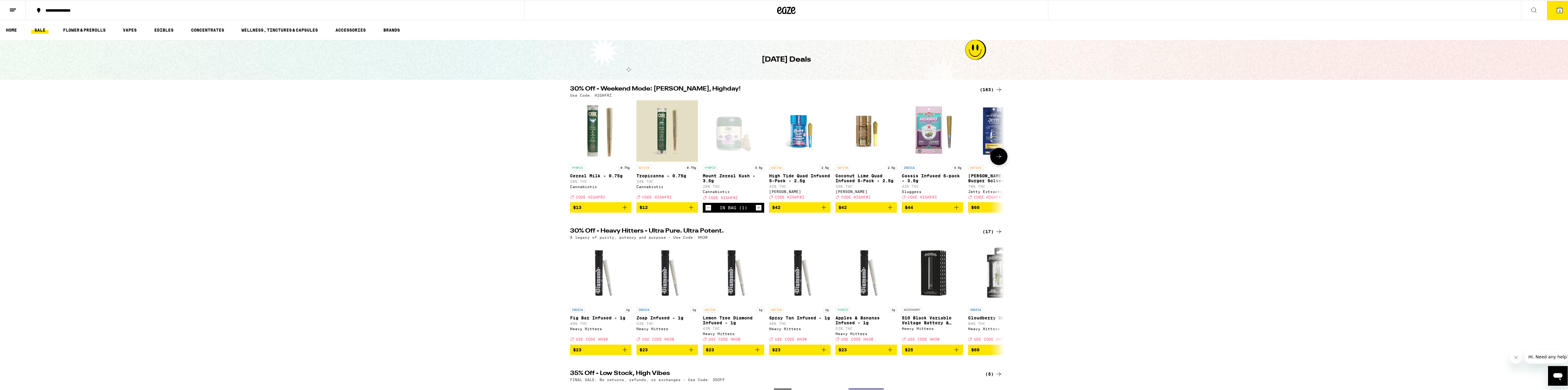
click at [1001, 153] on button at bounding box center [999, 156] width 17 height 17
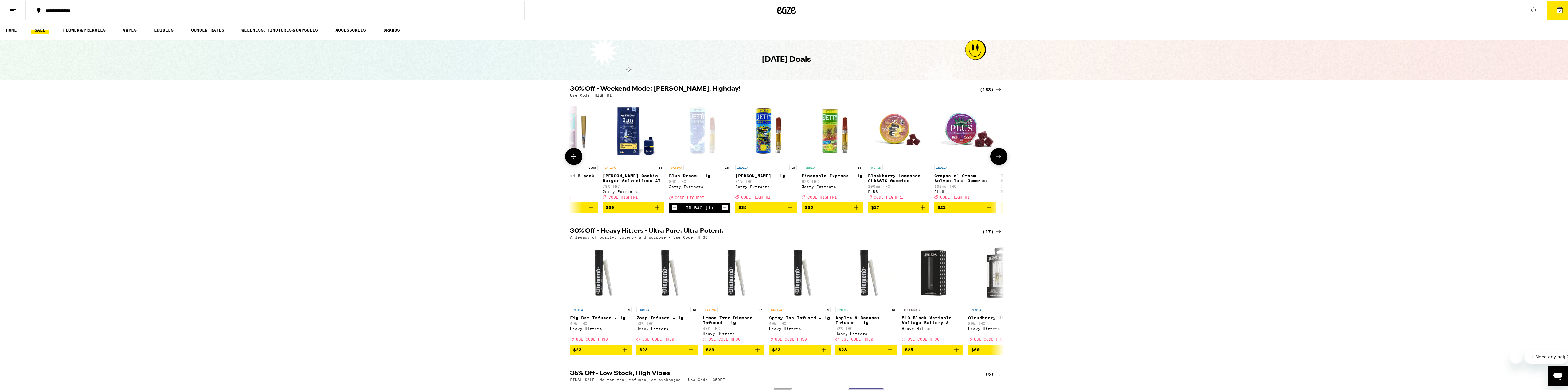
click at [1001, 153] on button at bounding box center [999, 156] width 17 height 17
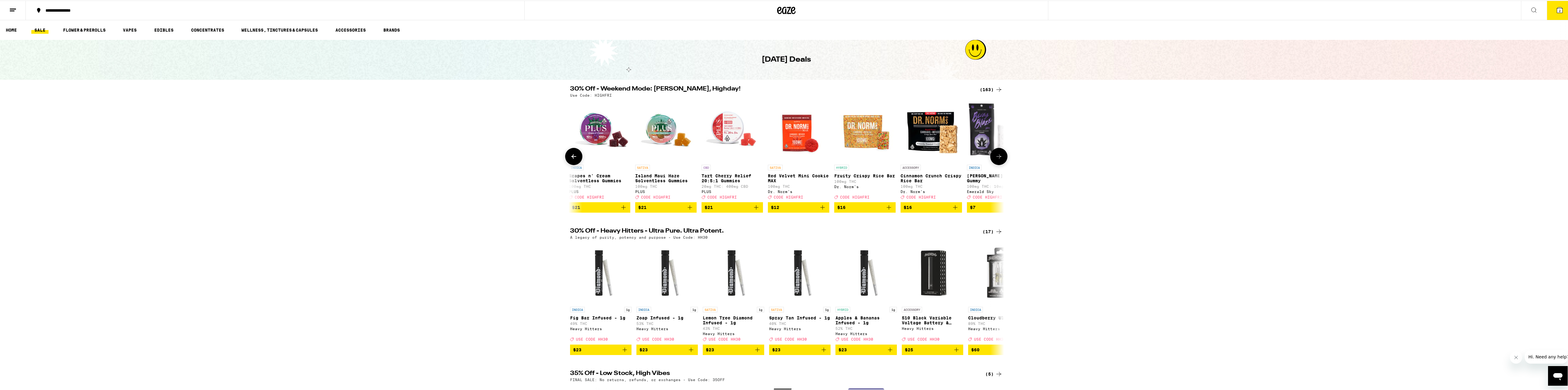
click at [1001, 153] on button at bounding box center [999, 156] width 17 height 17
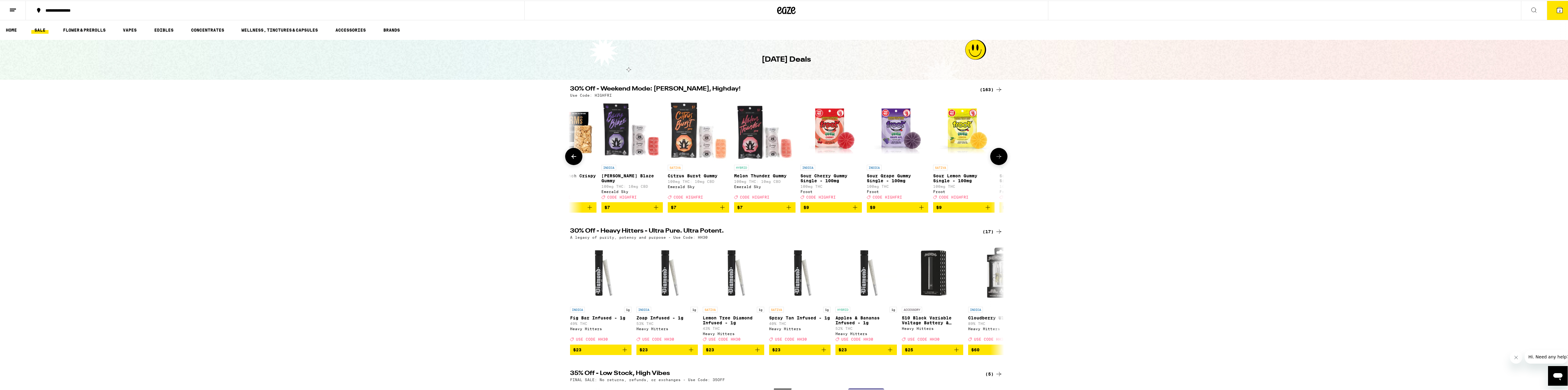
click at [1001, 153] on button at bounding box center [999, 156] width 17 height 17
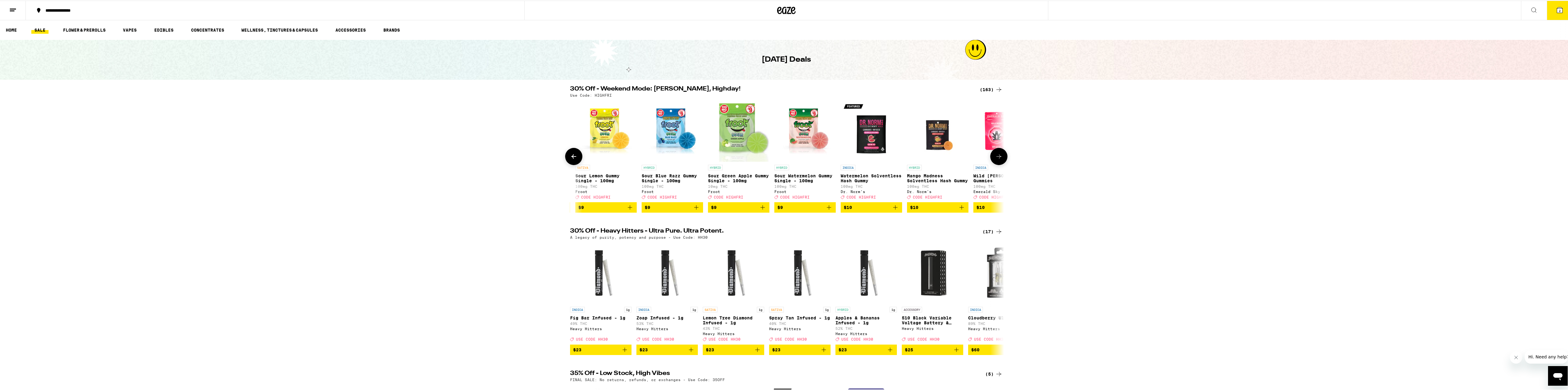
click at [1001, 153] on button at bounding box center [999, 156] width 17 height 17
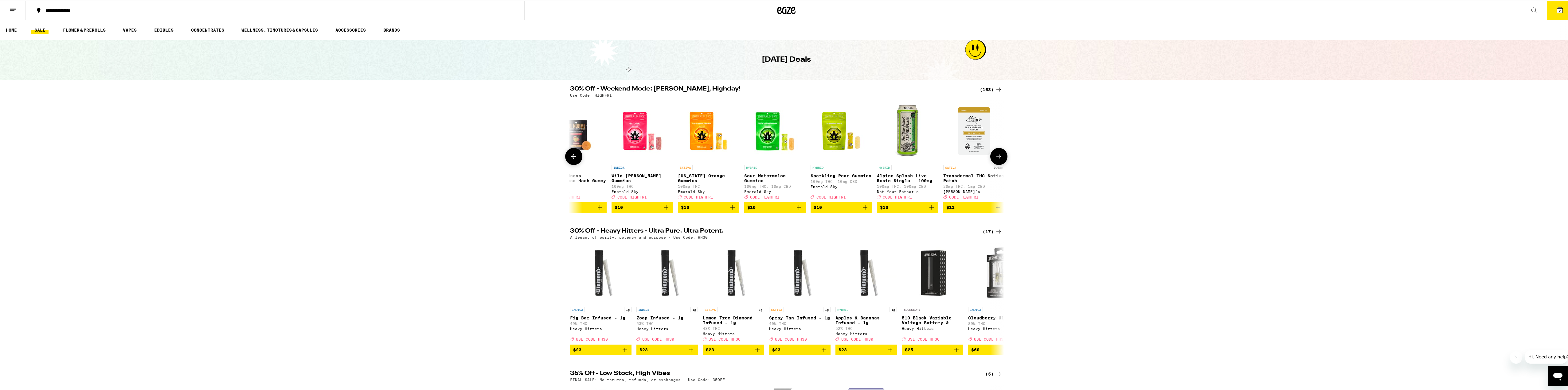
click at [1001, 153] on button at bounding box center [999, 156] width 17 height 17
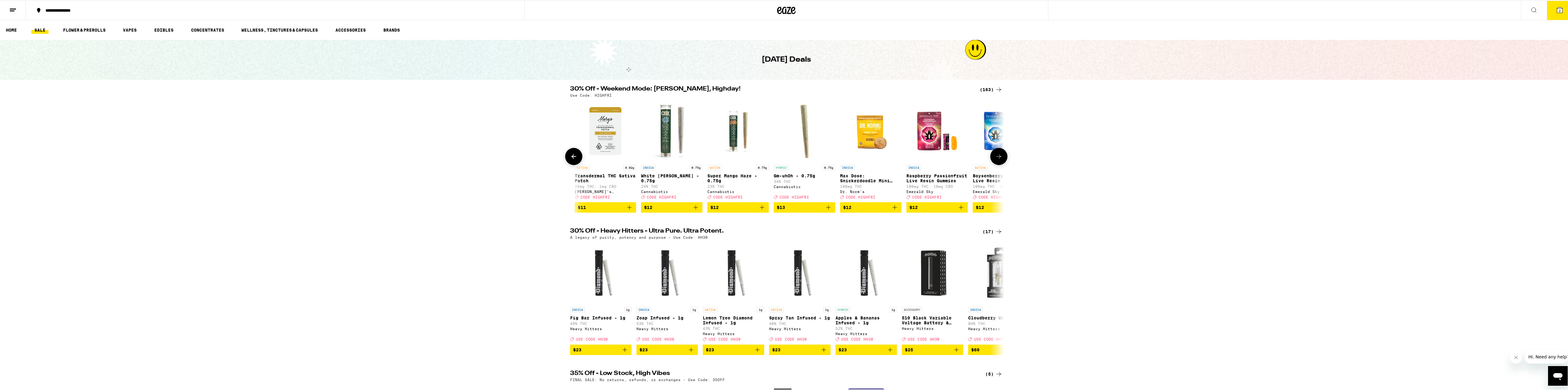
click at [1000, 153] on button at bounding box center [999, 156] width 17 height 17
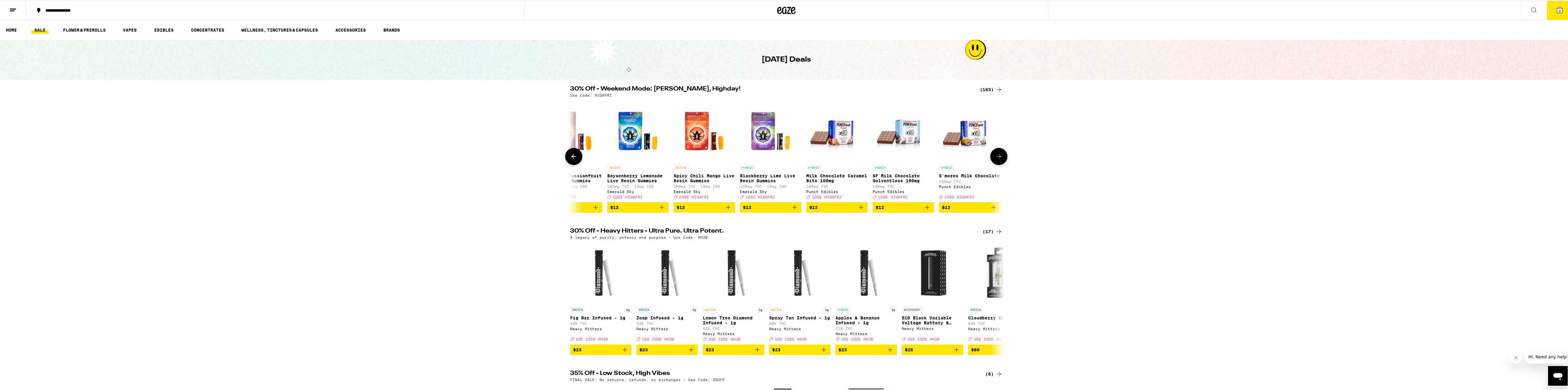
click at [998, 153] on button at bounding box center [999, 156] width 17 height 17
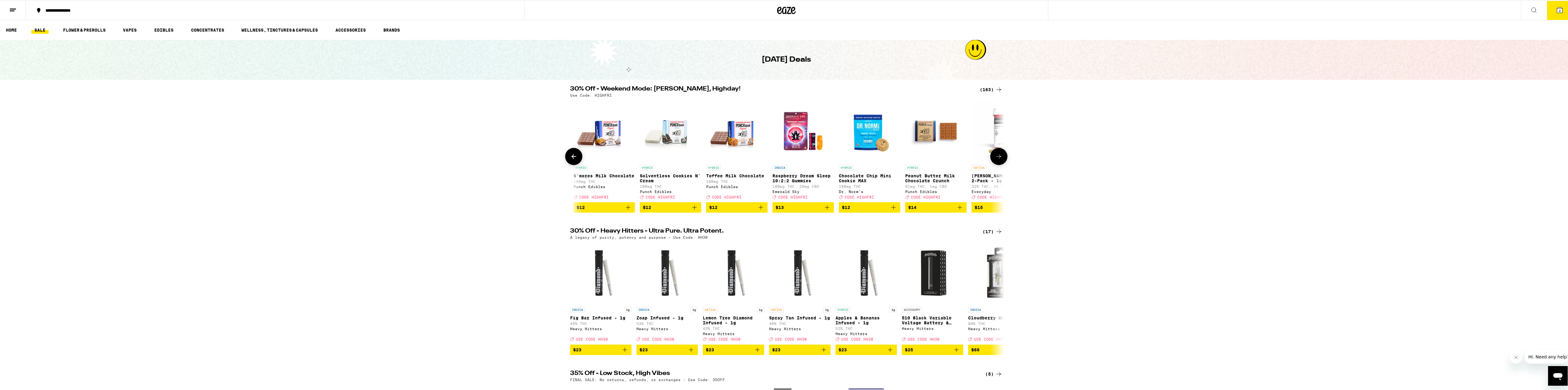
click at [998, 152] on button at bounding box center [999, 156] width 17 height 17
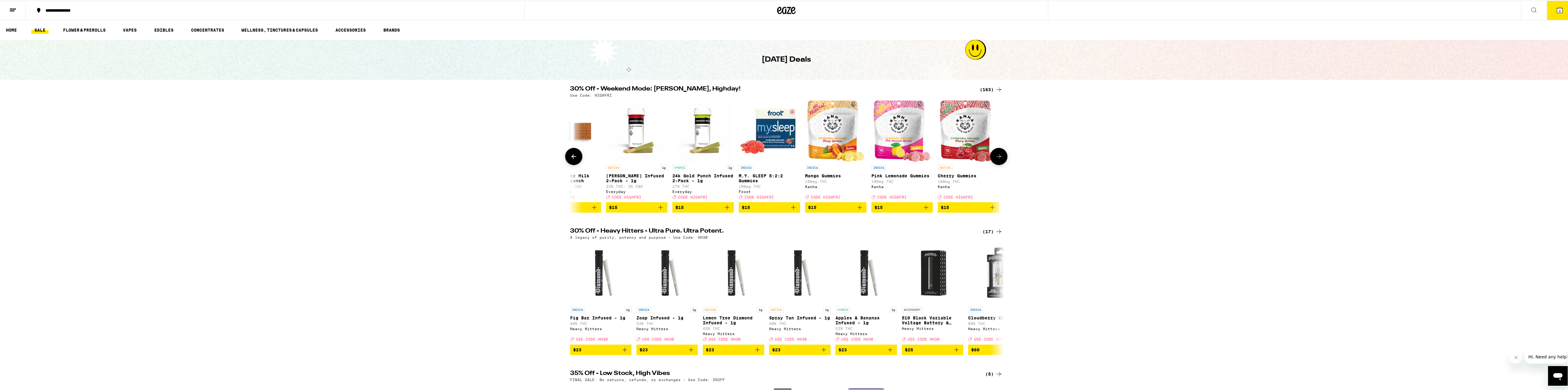
click at [999, 154] on button at bounding box center [999, 156] width 17 height 17
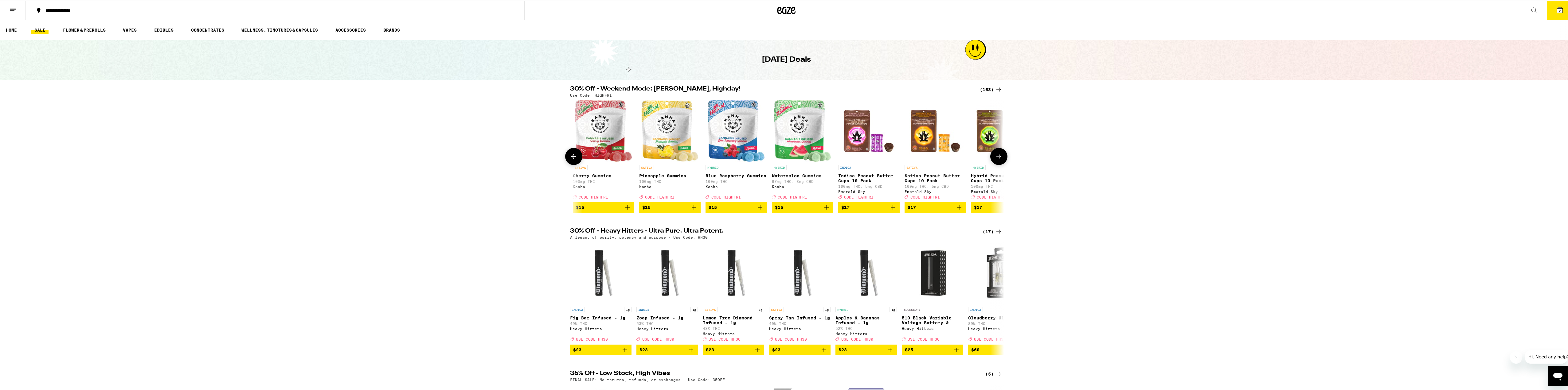
click at [998, 155] on icon at bounding box center [999, 156] width 7 height 7
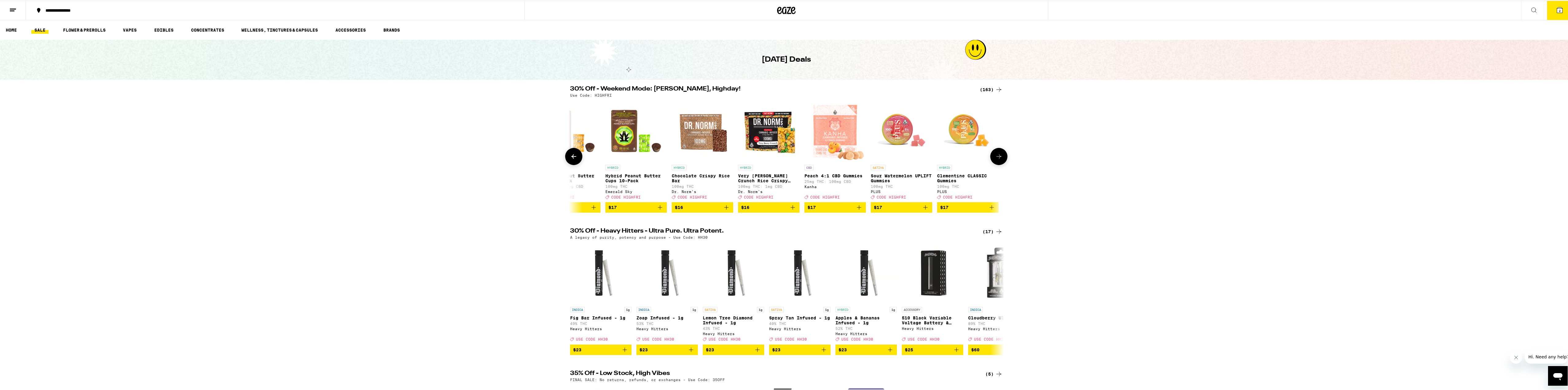
click at [997, 155] on icon at bounding box center [999, 156] width 7 height 7
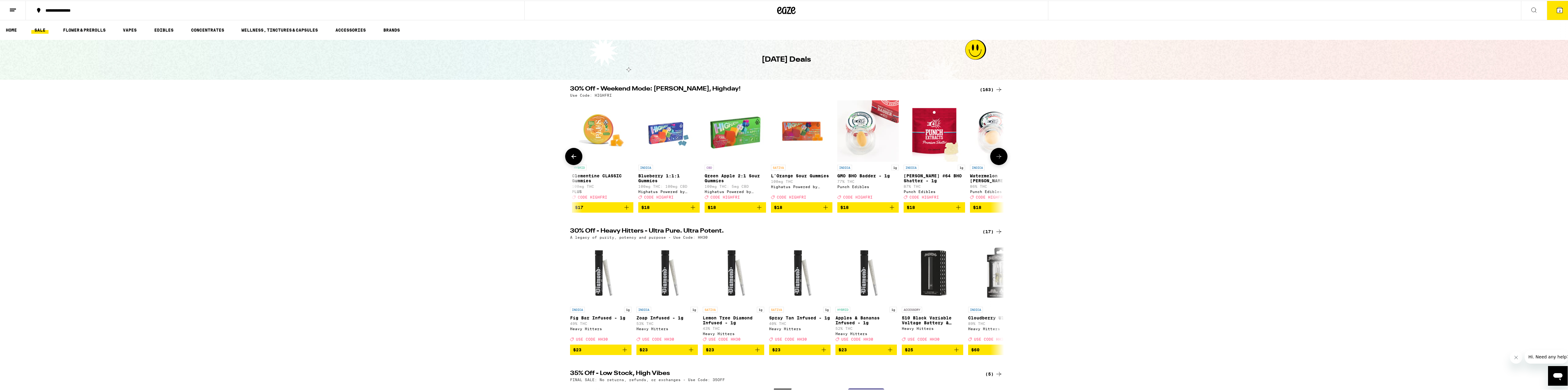
click at [997, 155] on button at bounding box center [999, 156] width 17 height 17
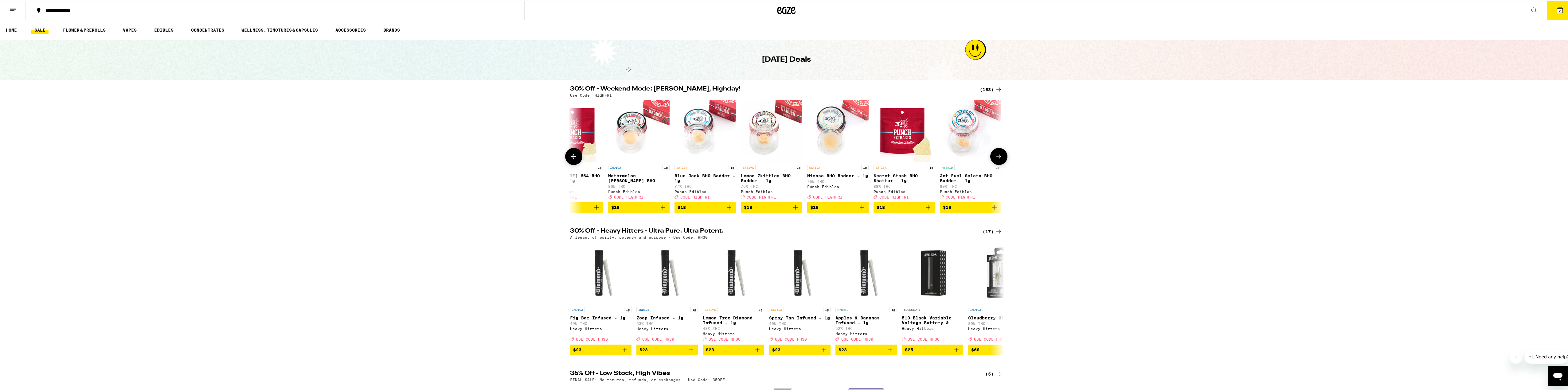
scroll to position [0, 4744]
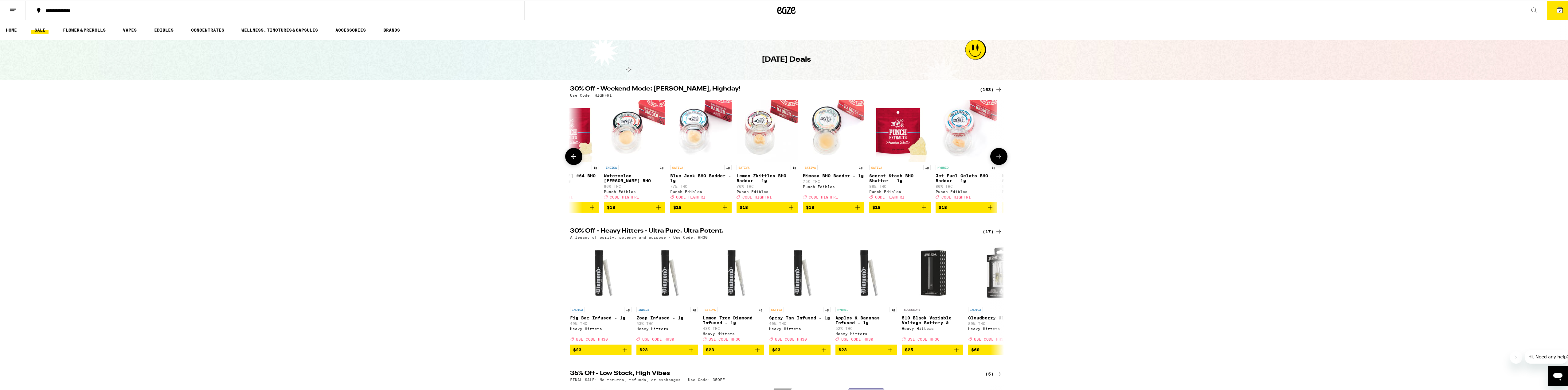
click at [575, 159] on button at bounding box center [574, 156] width 17 height 17
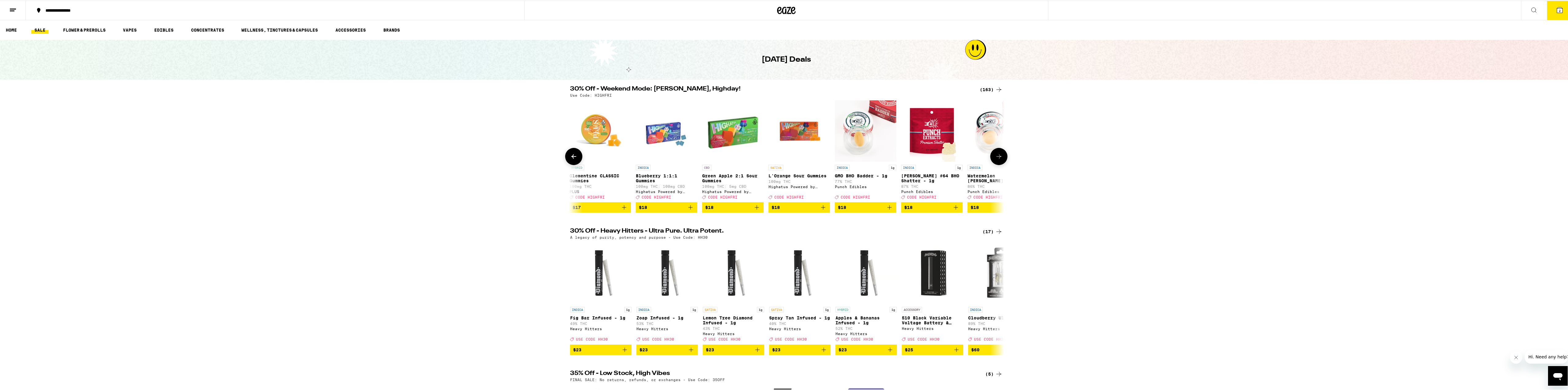
scroll to position [0, 4379]
click at [997, 158] on icon at bounding box center [999, 156] width 7 height 7
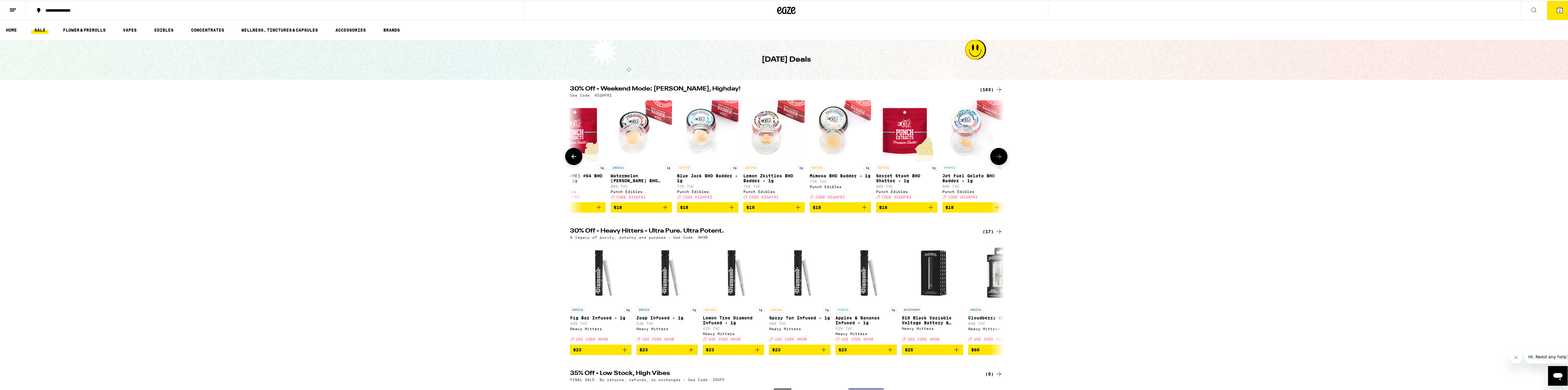
scroll to position [0, 4744]
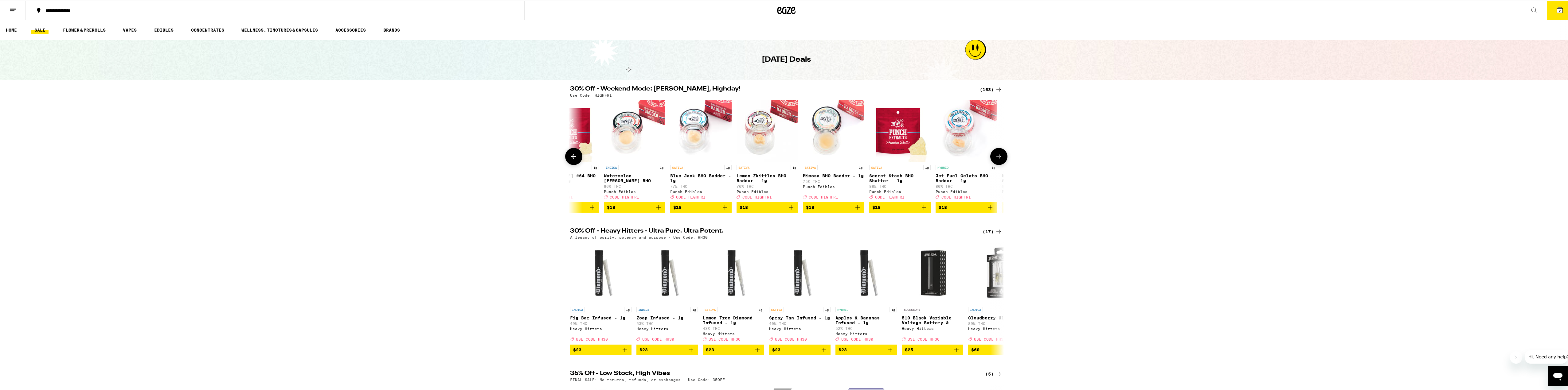
click at [570, 160] on icon at bounding box center [574, 156] width 7 height 7
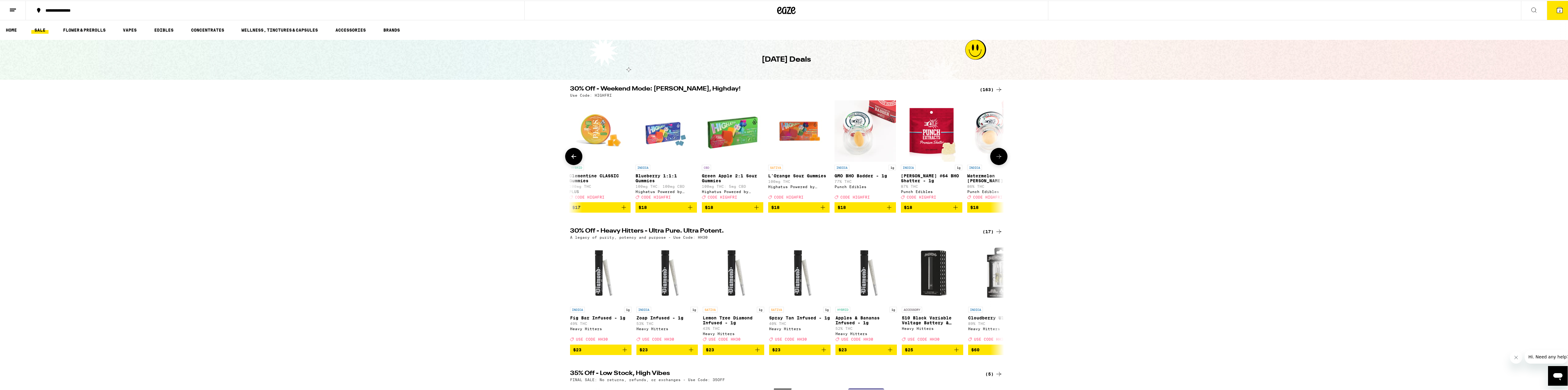
scroll to position [0, 4379]
click at [995, 160] on icon at bounding box center [999, 156] width 7 height 7
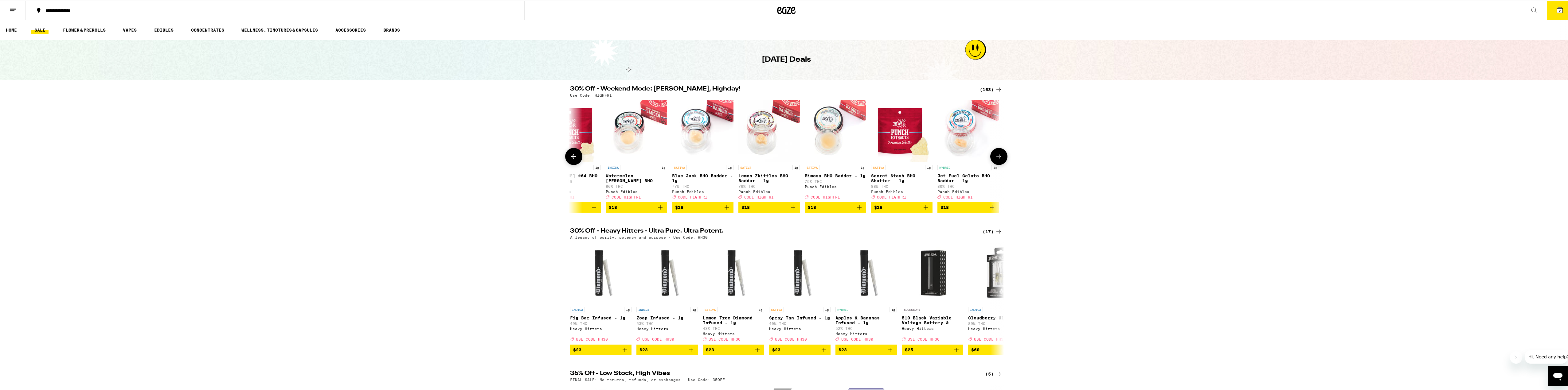
scroll to position [0, 4744]
click at [891, 211] on span "$18" at bounding box center [900, 207] width 56 height 7
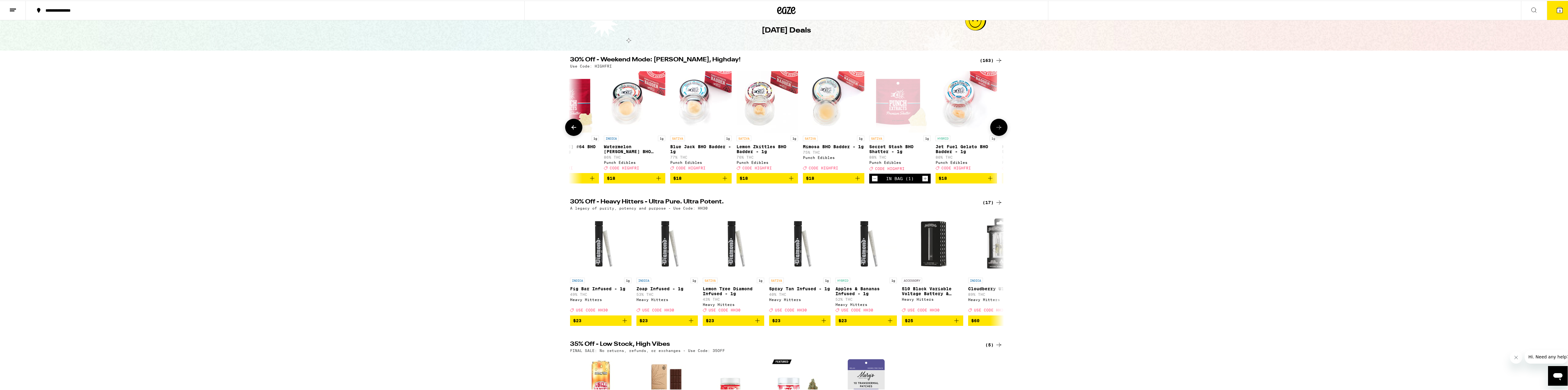
scroll to position [0, 0]
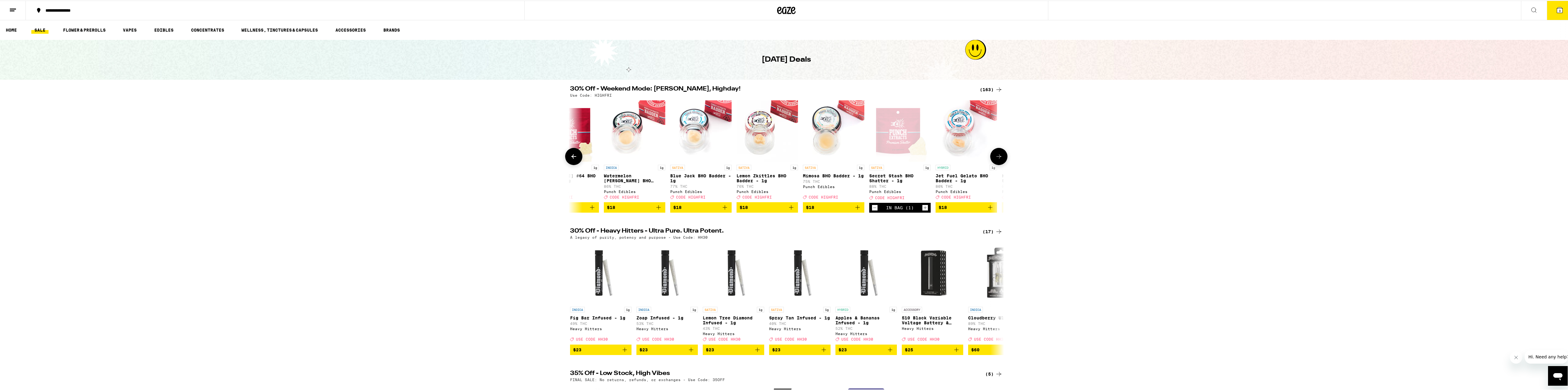
click at [998, 160] on icon at bounding box center [999, 156] width 7 height 7
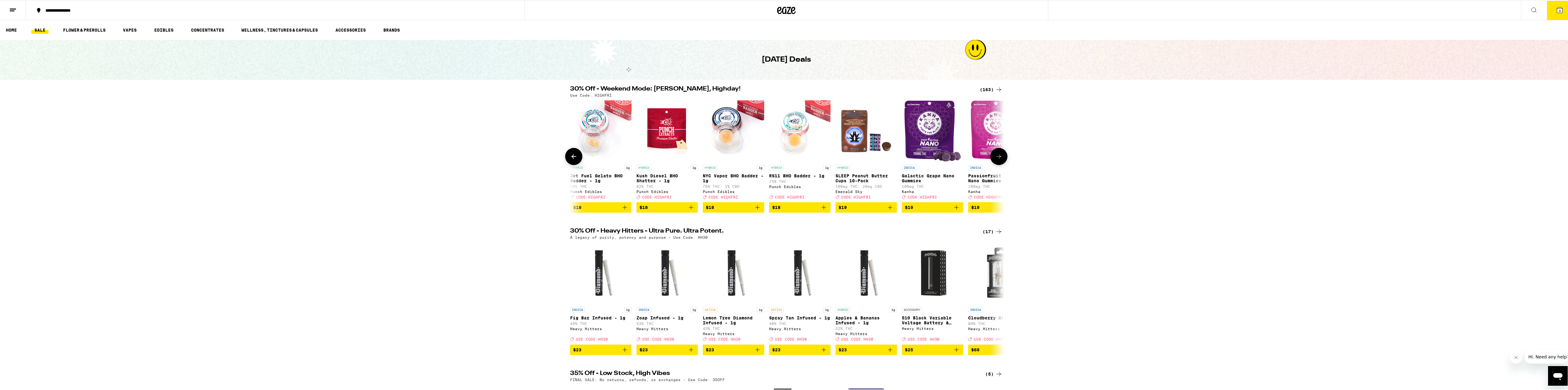
click at [997, 160] on icon at bounding box center [999, 156] width 7 height 7
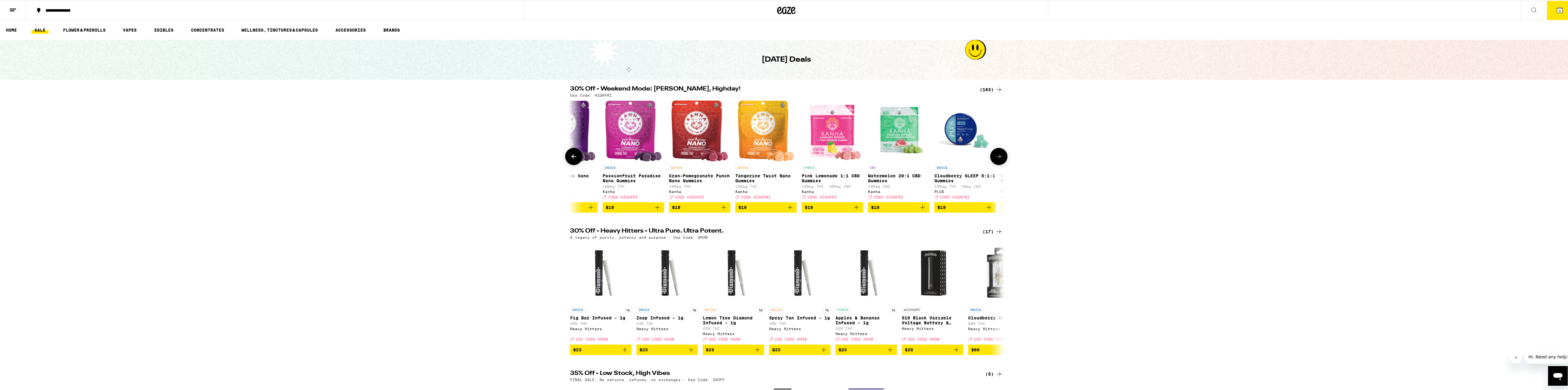
click at [997, 160] on icon at bounding box center [999, 156] width 7 height 7
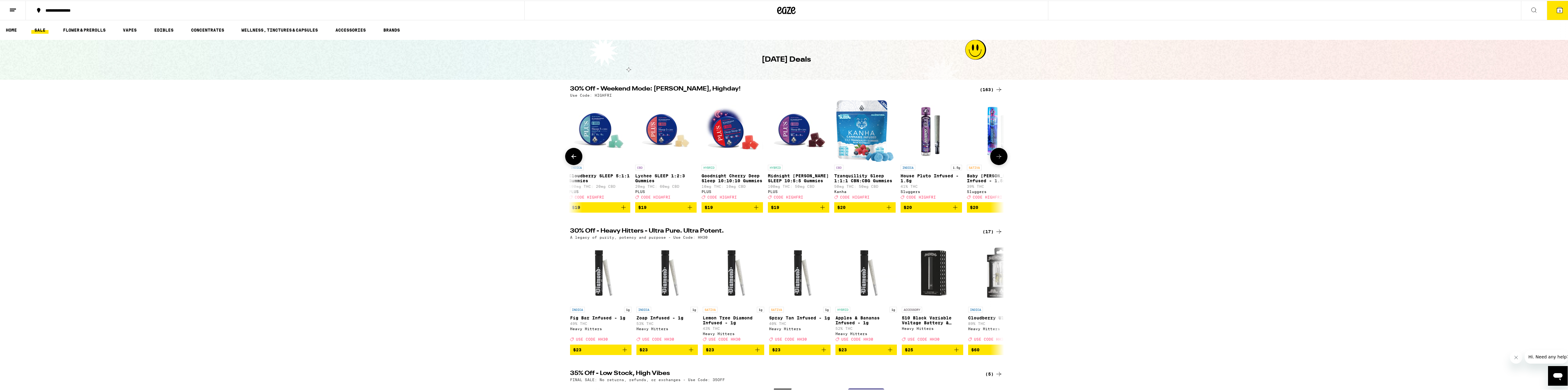
click at [997, 160] on icon at bounding box center [999, 156] width 7 height 7
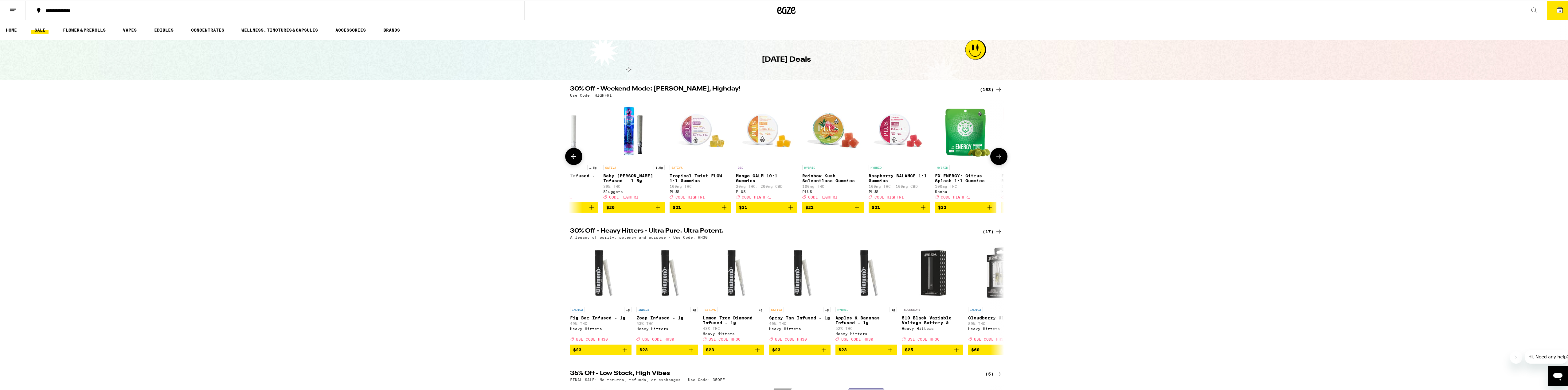
scroll to position [0, 6206]
click at [565, 163] on button at bounding box center [574, 156] width 17 height 17
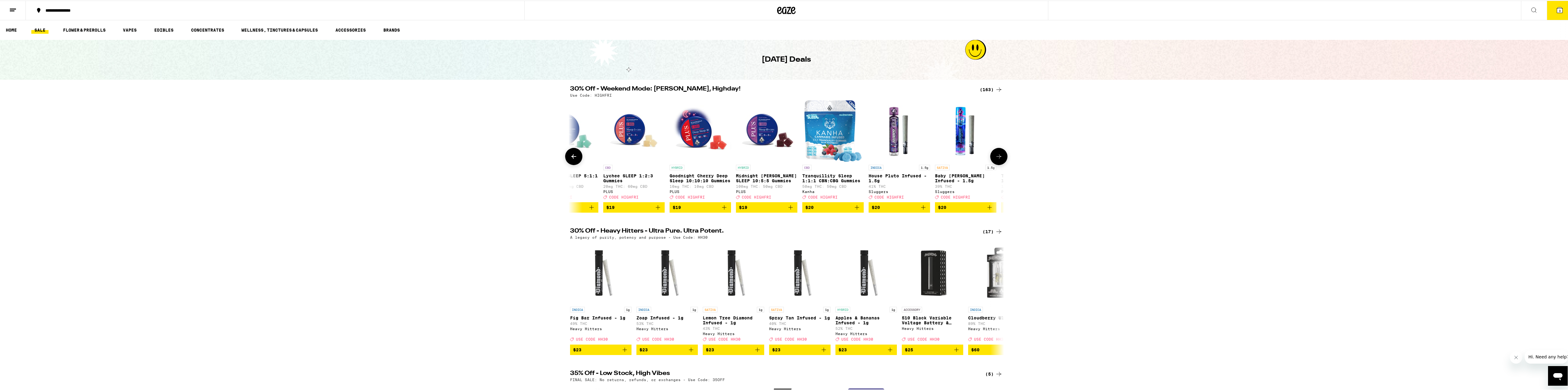
click at [565, 163] on button at bounding box center [574, 156] width 17 height 17
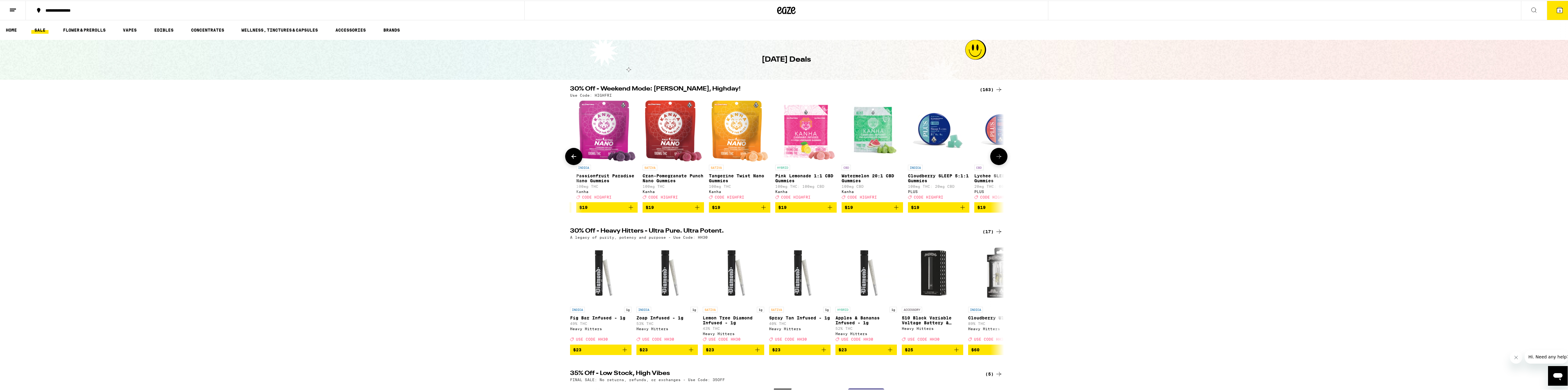
click at [565, 163] on button at bounding box center [574, 156] width 17 height 17
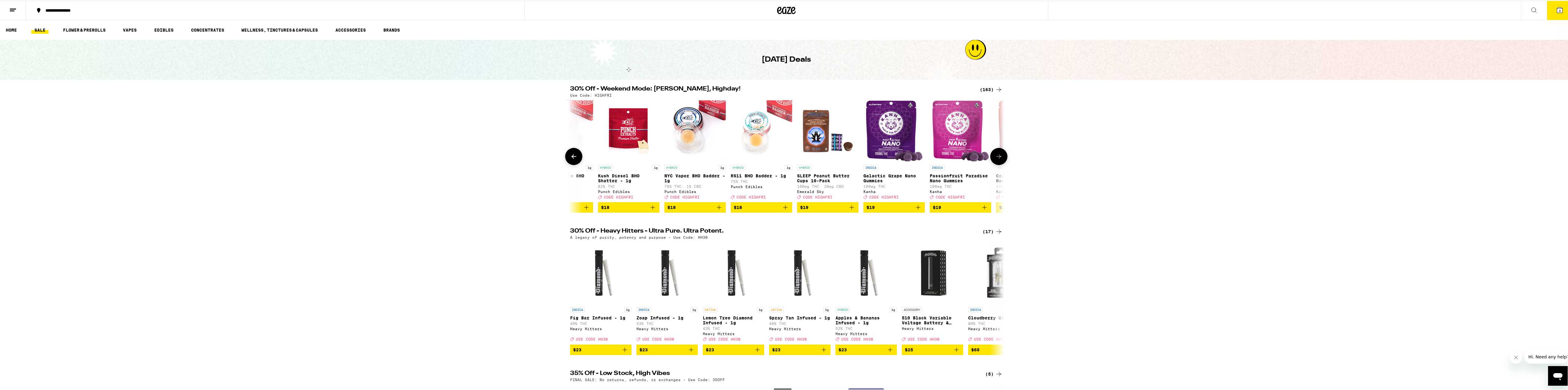
click at [565, 163] on button at bounding box center [574, 156] width 17 height 17
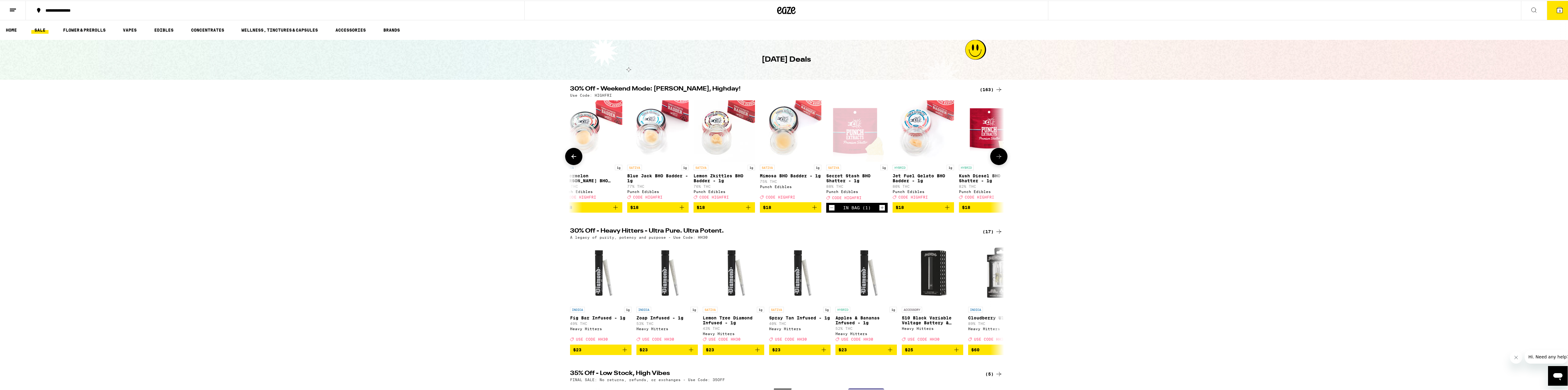
click at [565, 163] on button at bounding box center [574, 156] width 17 height 17
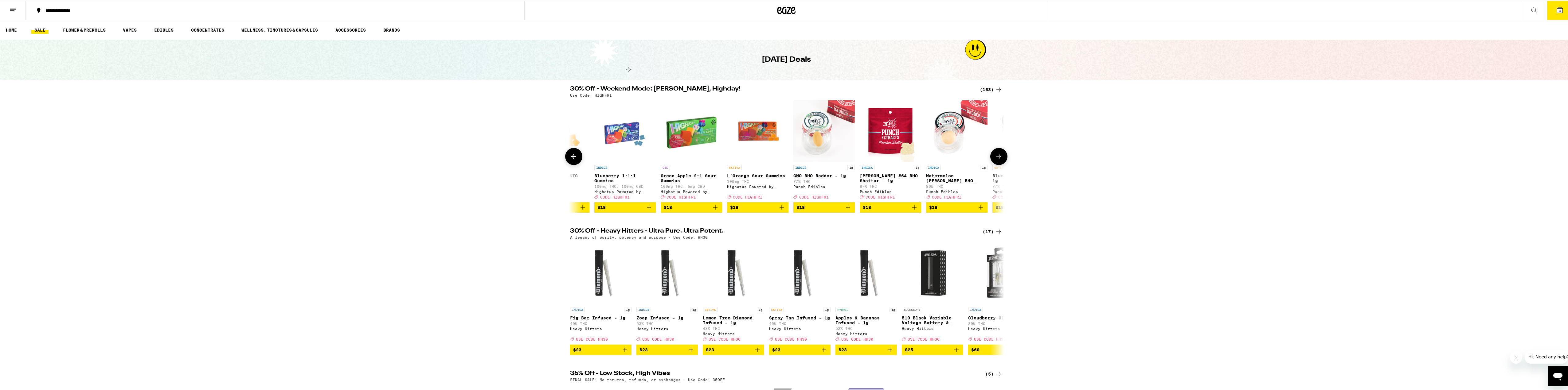
click at [565, 163] on button at bounding box center [574, 156] width 17 height 17
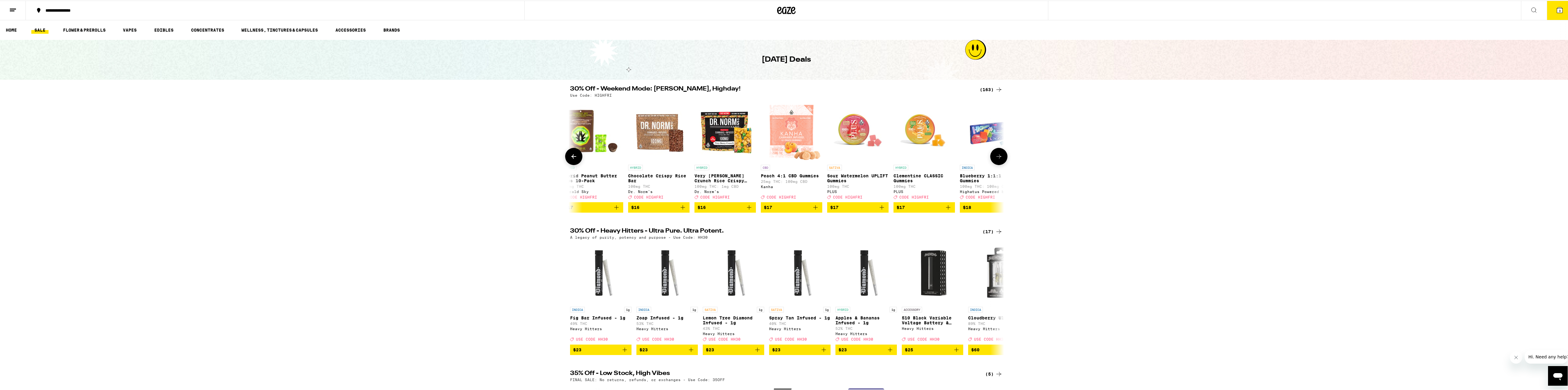
click at [565, 163] on button at bounding box center [574, 156] width 17 height 17
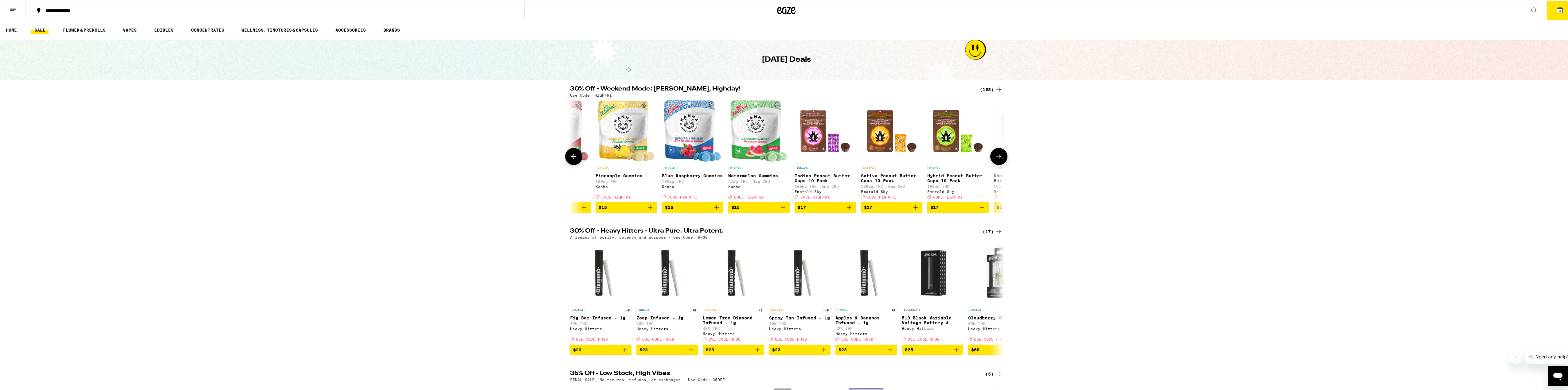
click at [565, 163] on button at bounding box center [574, 156] width 17 height 17
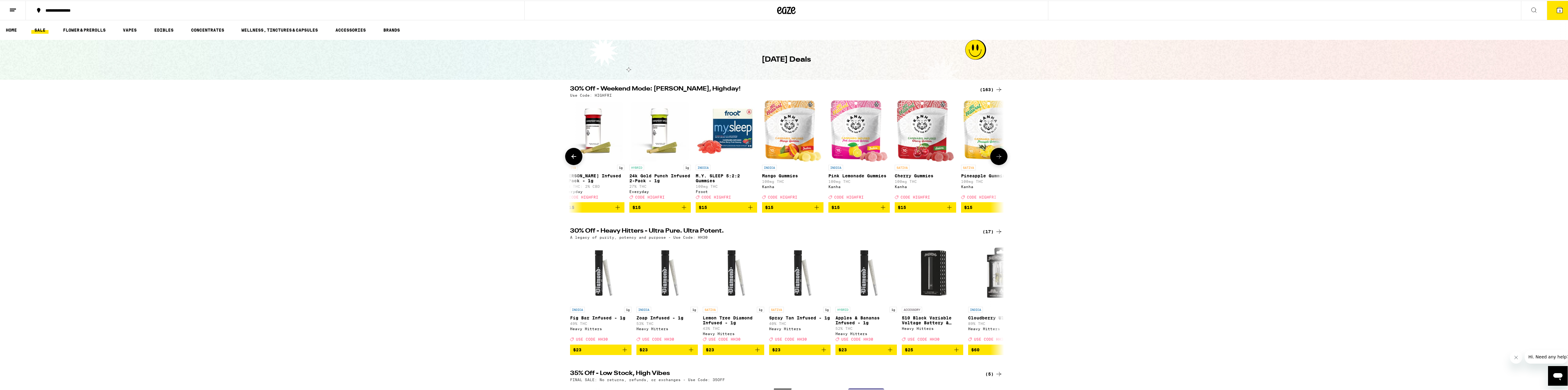
click at [565, 163] on button at bounding box center [574, 156] width 17 height 17
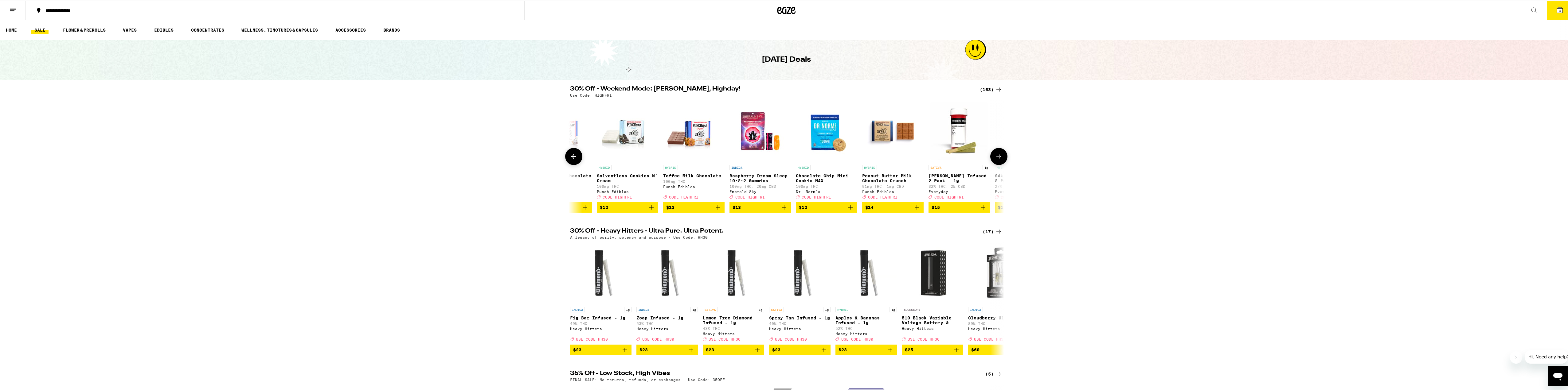
click at [565, 163] on button at bounding box center [574, 156] width 17 height 17
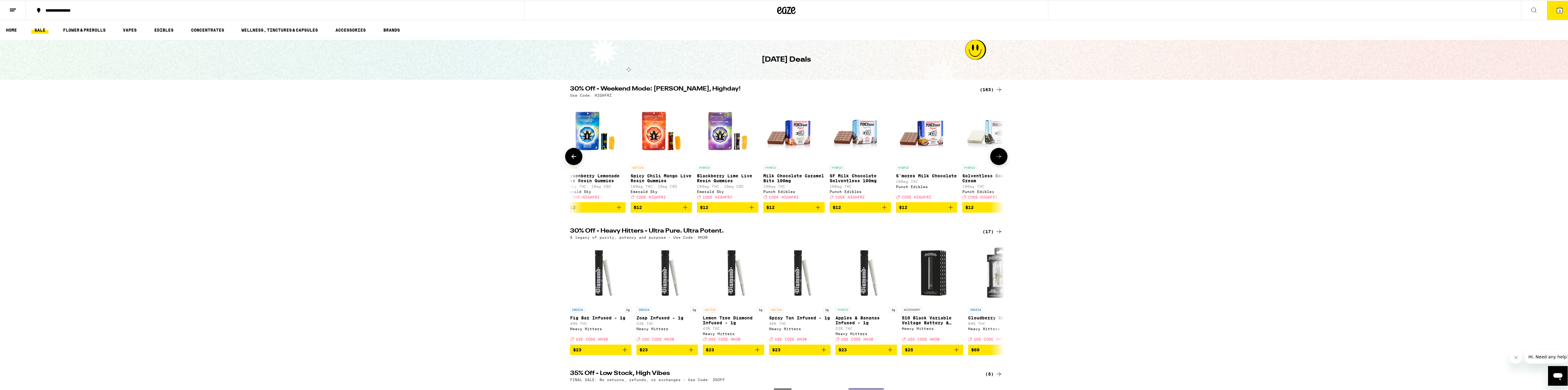
click at [565, 163] on button at bounding box center [574, 156] width 17 height 17
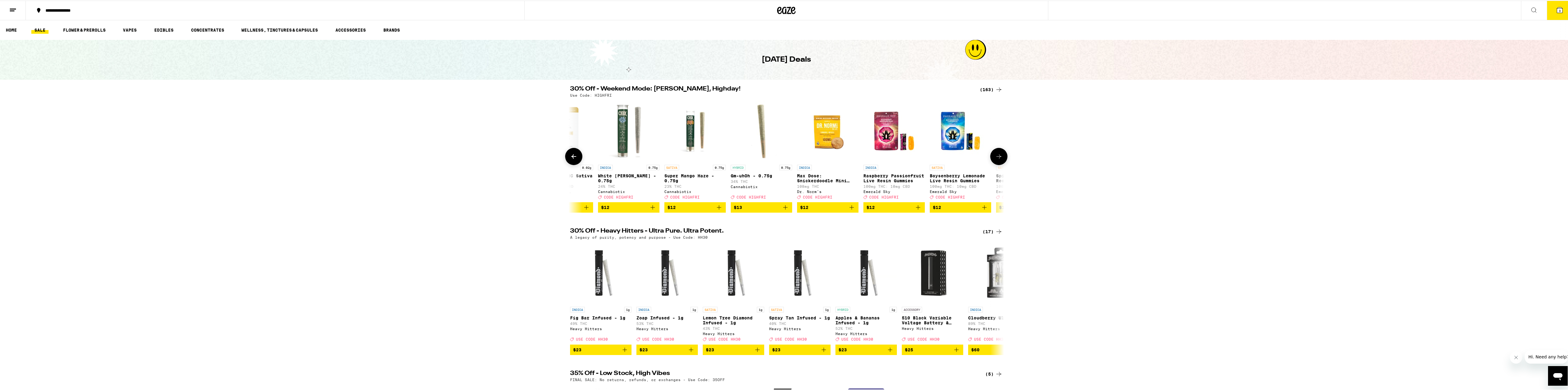
click at [565, 163] on button at bounding box center [574, 156] width 17 height 17
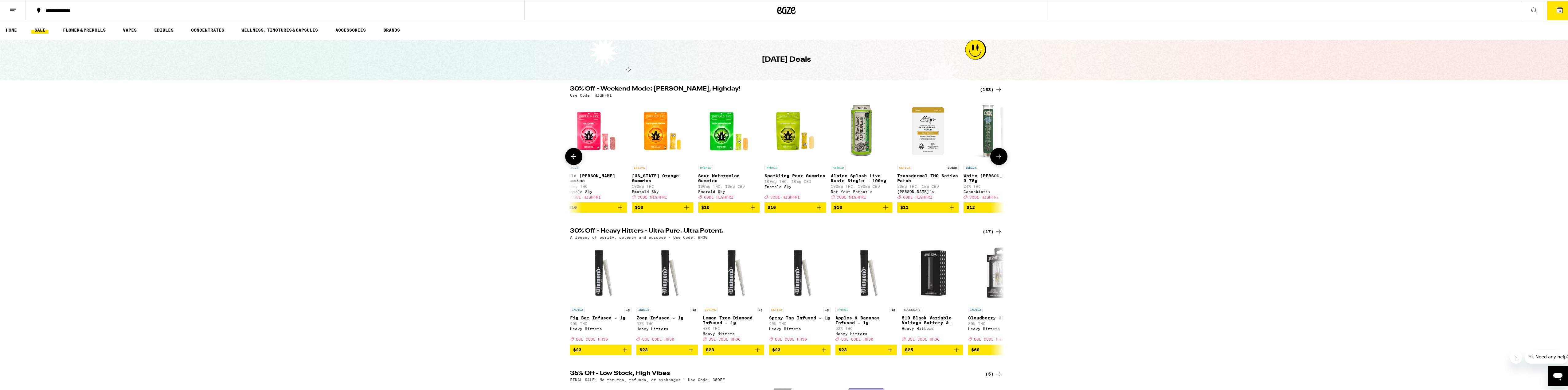
click at [565, 163] on button at bounding box center [574, 156] width 17 height 17
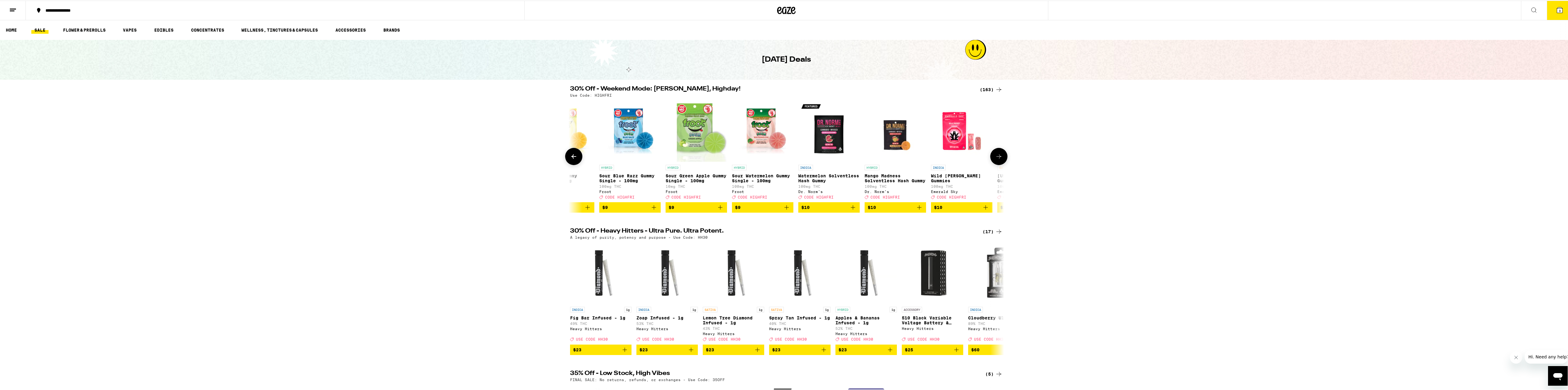
click at [565, 163] on button at bounding box center [574, 156] width 17 height 17
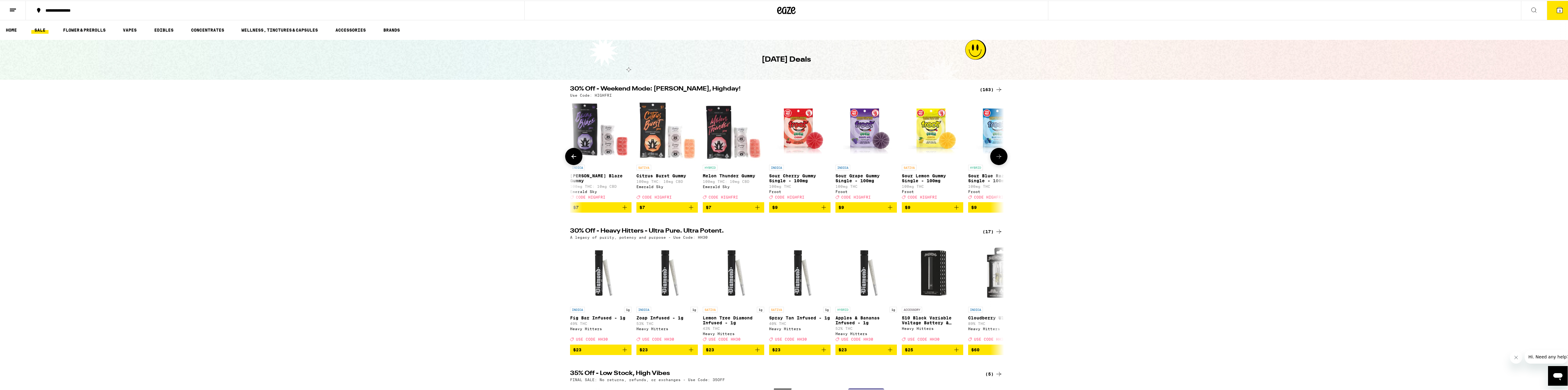
click at [565, 163] on button at bounding box center [574, 156] width 17 height 17
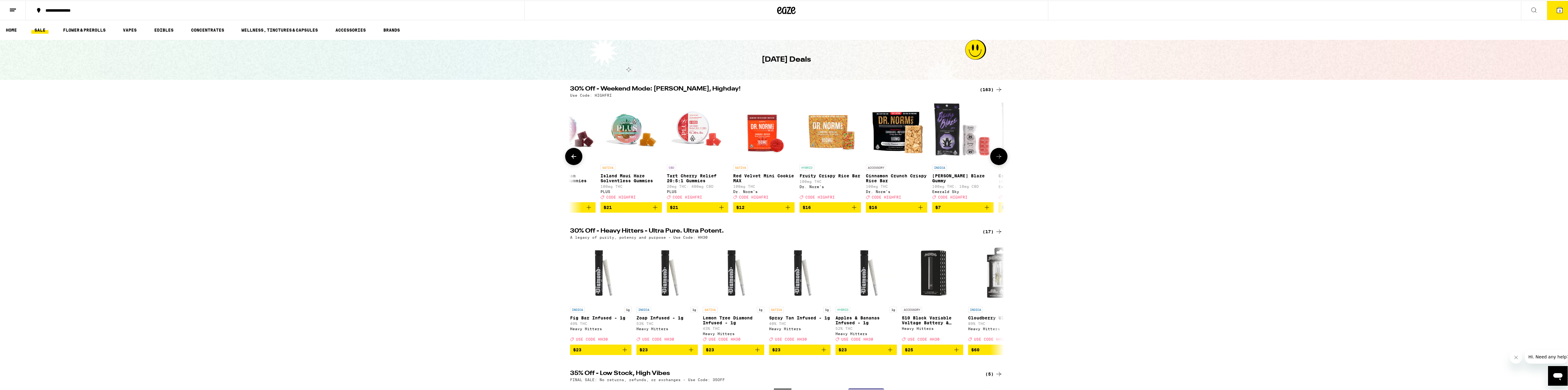
click at [565, 164] on button at bounding box center [574, 156] width 17 height 17
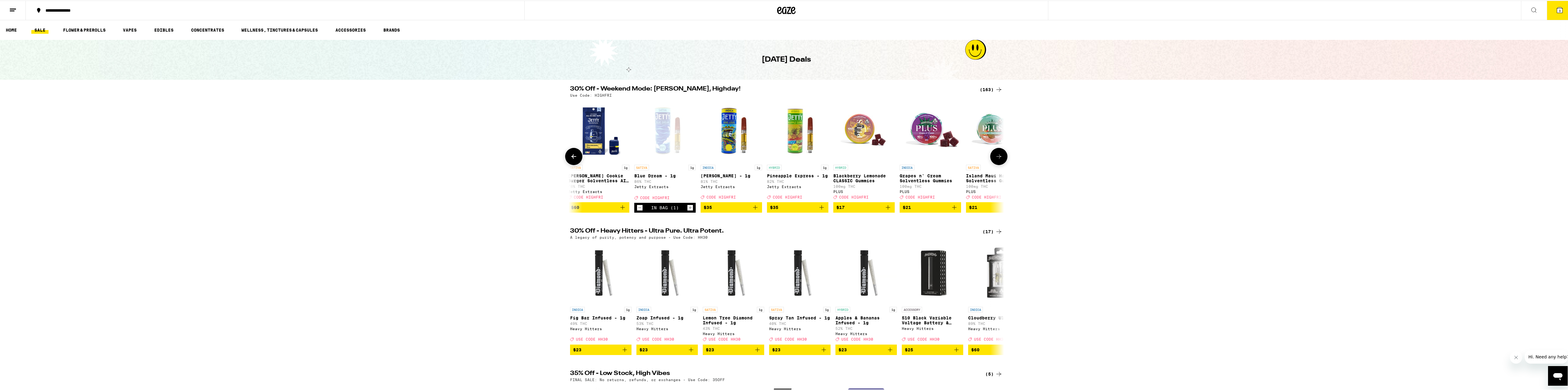
click at [565, 164] on button at bounding box center [574, 156] width 17 height 17
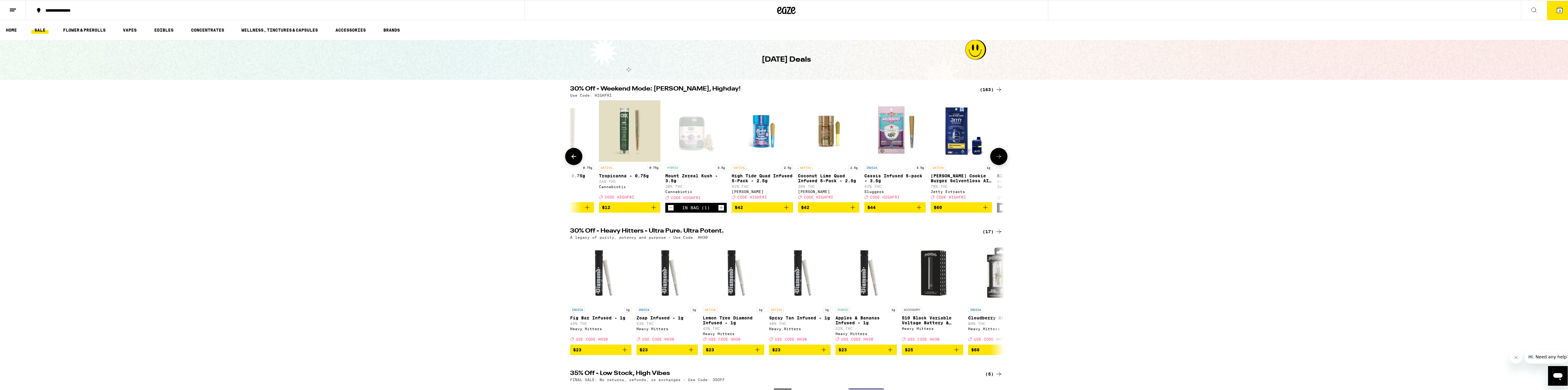
scroll to position [0, 35]
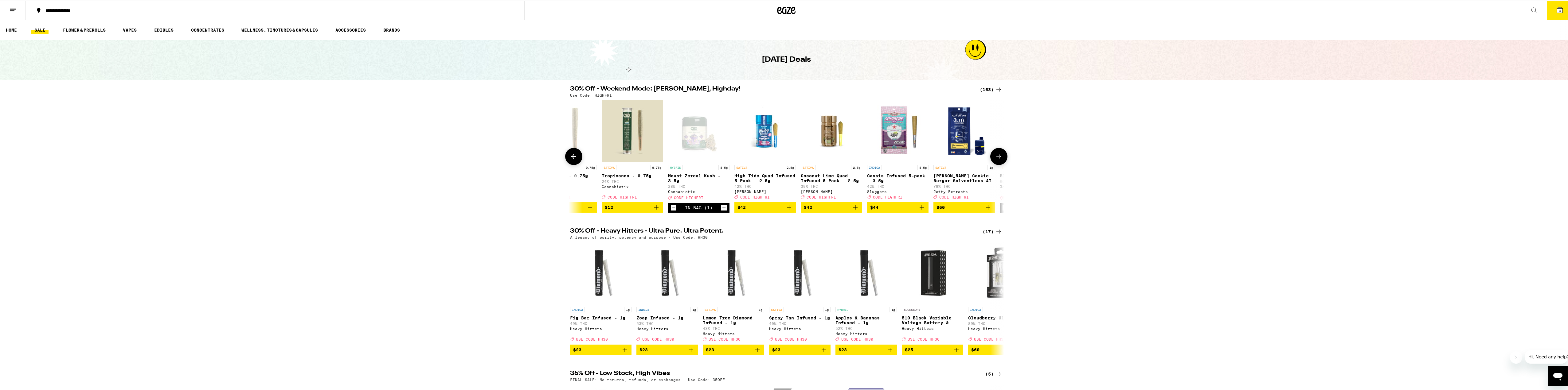
click at [721, 211] on icon "Increment" at bounding box center [724, 208] width 5 height 7
click at [1559, 5] on button "4" at bounding box center [1560, 10] width 26 height 19
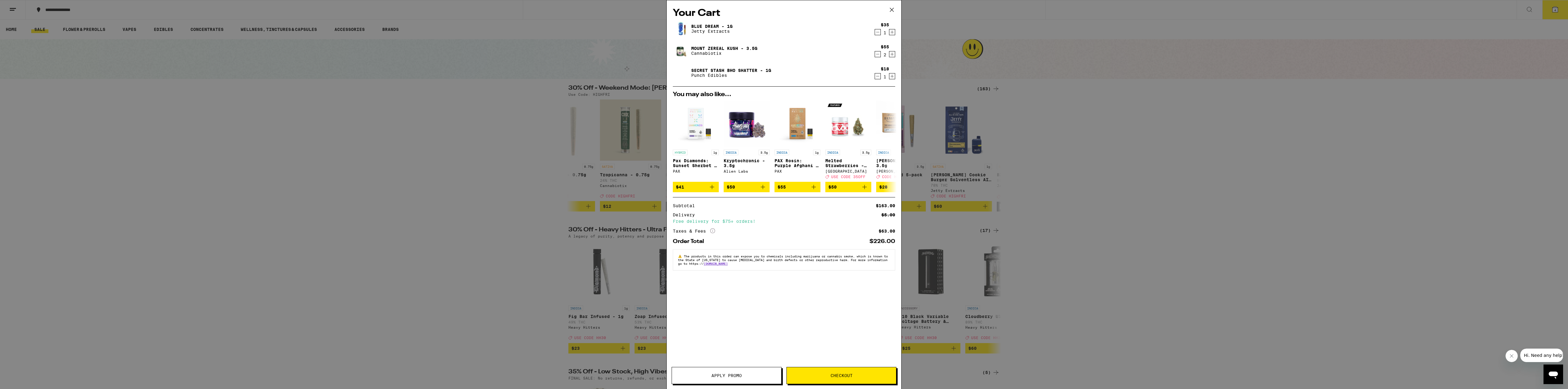
click at [742, 379] on button "Apply Promo" at bounding box center [726, 376] width 110 height 17
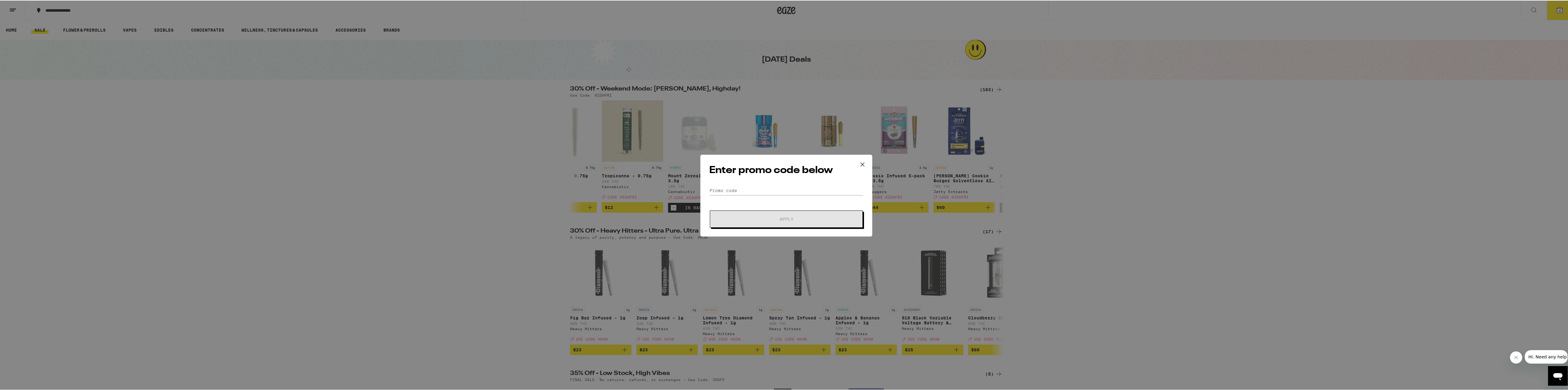
click at [737, 185] on div "Enter promo code below Promo Code Apply" at bounding box center [786, 195] width 172 height 82
click at [753, 197] on form "Promo Code Apply" at bounding box center [786, 206] width 154 height 42
click at [756, 189] on input "Promo Code" at bounding box center [786, 190] width 154 height 9
type input "HiGHFRI"
click at [710, 210] on button "Apply" at bounding box center [786, 218] width 153 height 17
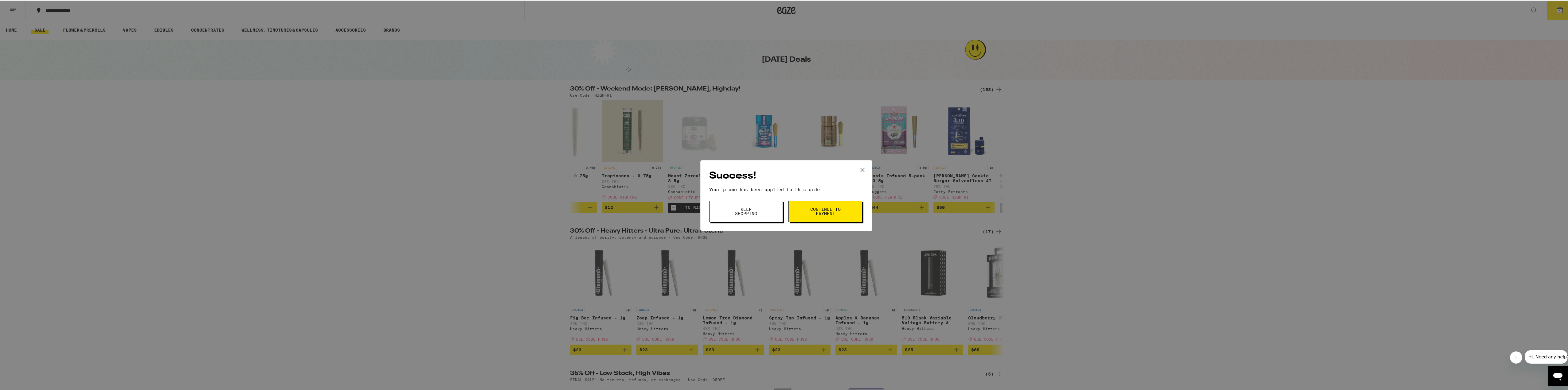
click at [864, 173] on icon at bounding box center [862, 169] width 9 height 9
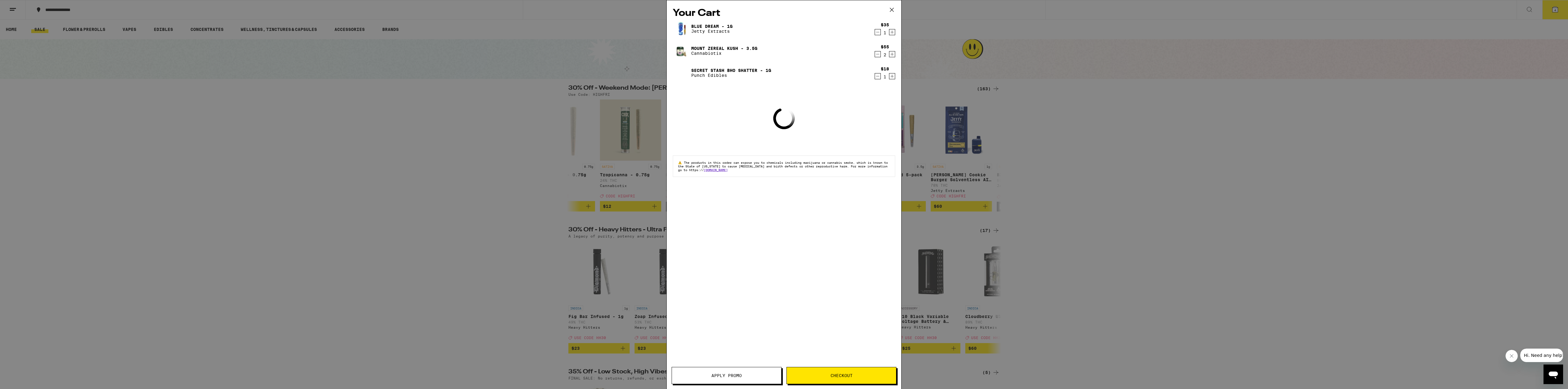
drag, startPoint x: 861, startPoint y: 170, endPoint x: 1032, endPoint y: 125, distance: 176.8
click at [1032, 125] on div "Your Cart Blue Dream - 1g Jetty Extracts $35 1 Mount Zereal Kush - 3.5g Cannabi…" at bounding box center [784, 194] width 1568 height 389
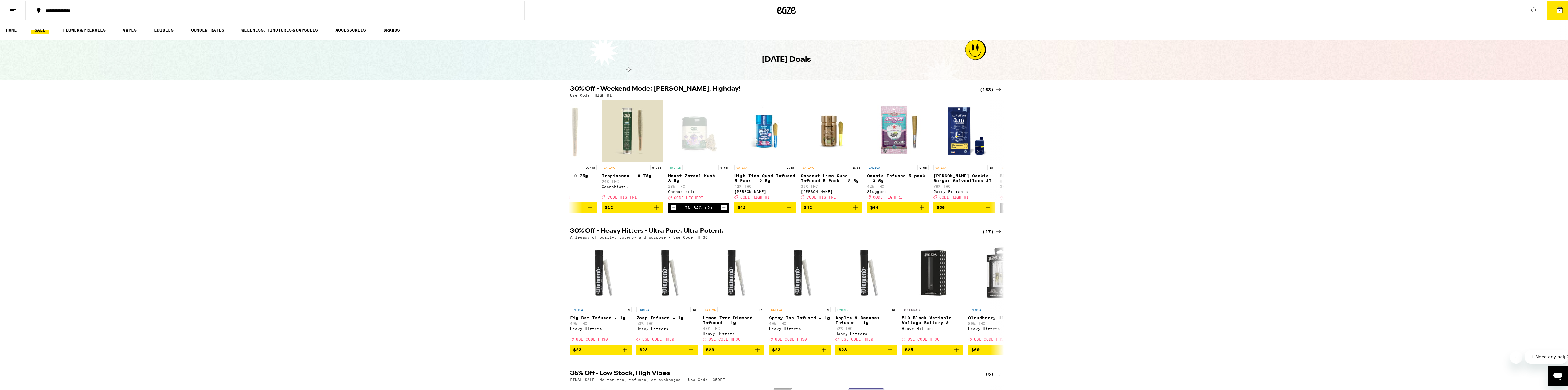
click at [1555, 13] on button "4" at bounding box center [1560, 10] width 26 height 19
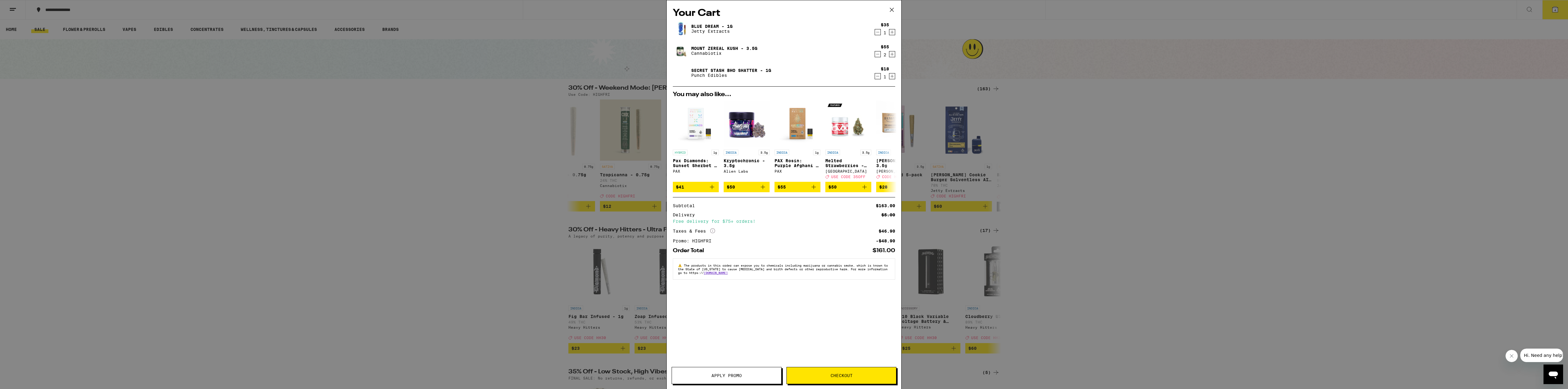
click at [837, 380] on button "Checkout" at bounding box center [841, 376] width 110 height 17
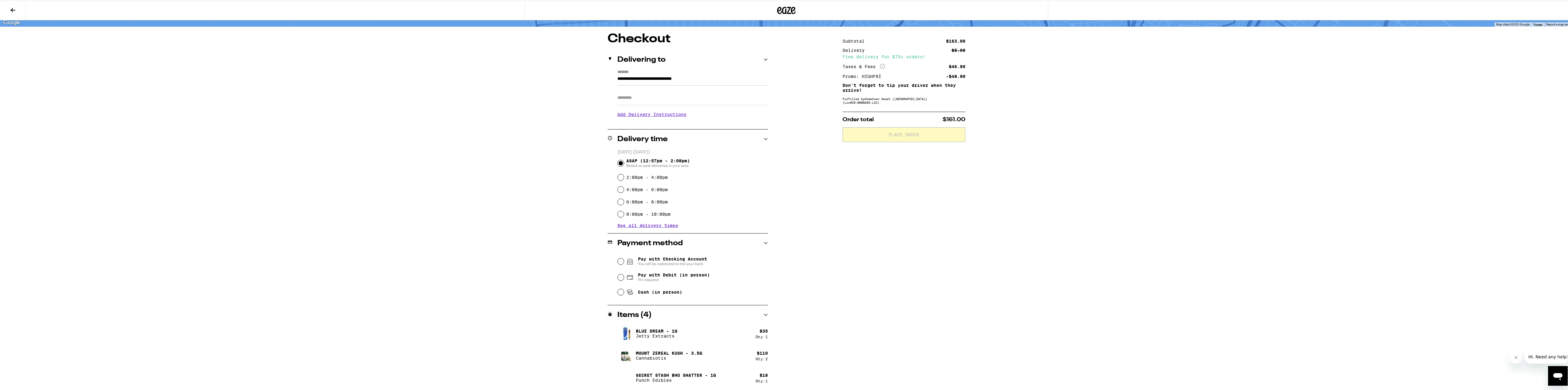
scroll to position [43, 0]
click at [621, 290] on input "Cash (in person)" at bounding box center [621, 291] width 6 height 6
radio input "true"
click at [946, 134] on span "Place Order" at bounding box center [904, 133] width 112 height 4
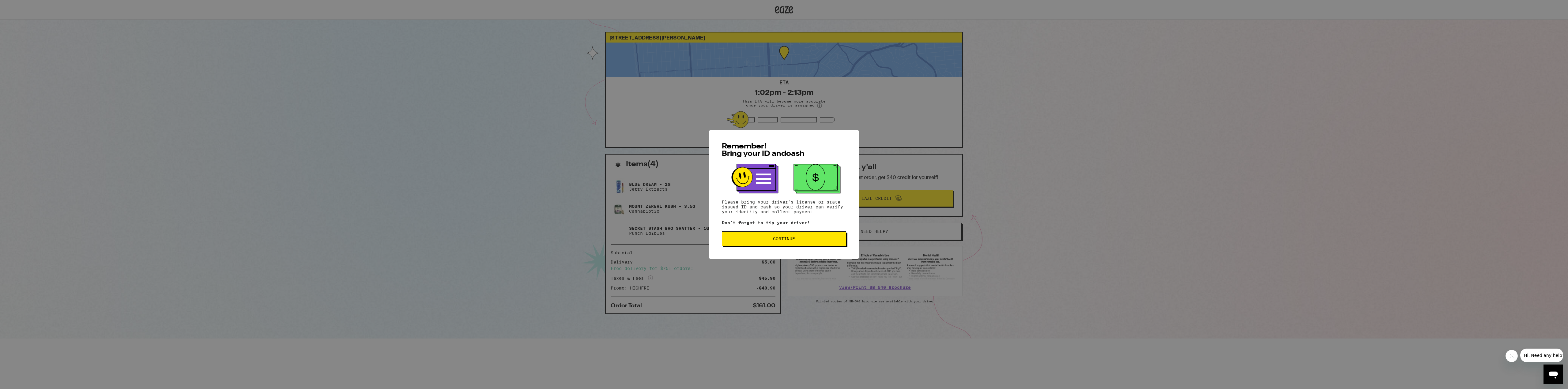
click at [800, 244] on button "Continue" at bounding box center [784, 239] width 124 height 15
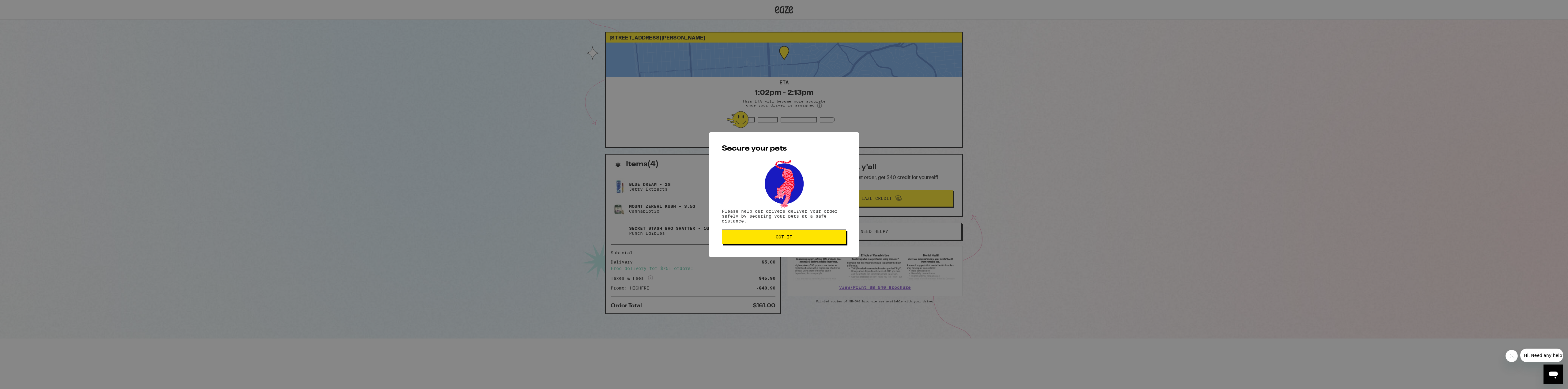
click at [800, 244] on button "Got it" at bounding box center [784, 237] width 124 height 15
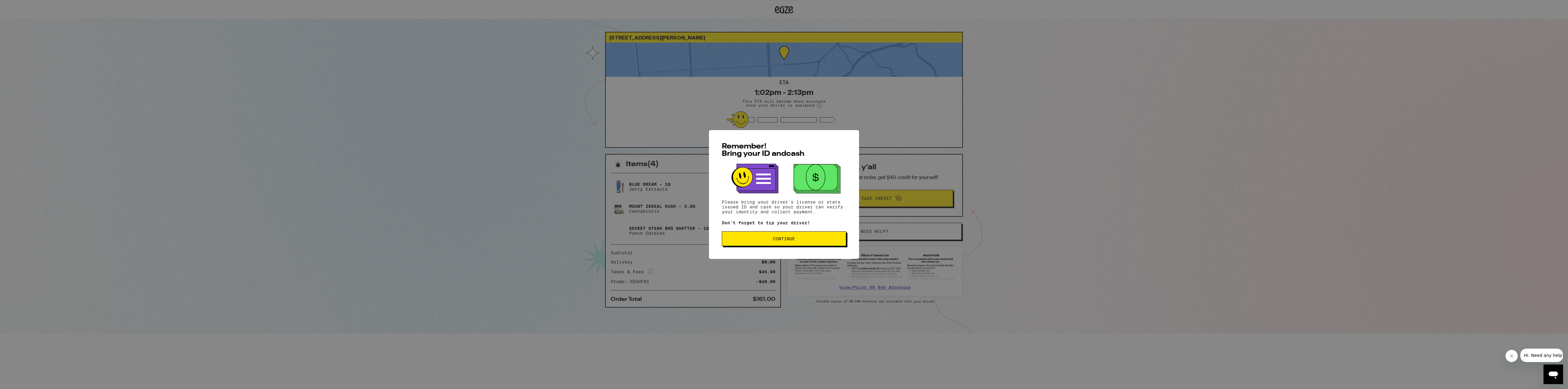
click at [816, 200] on p "Please bring your driver's license or state issued ID and cash so your driver c…" at bounding box center [784, 207] width 124 height 15
click at [916, 162] on div "Remember! Bring your ID and cash Please bring your driver's license or state is…" at bounding box center [784, 194] width 1568 height 389
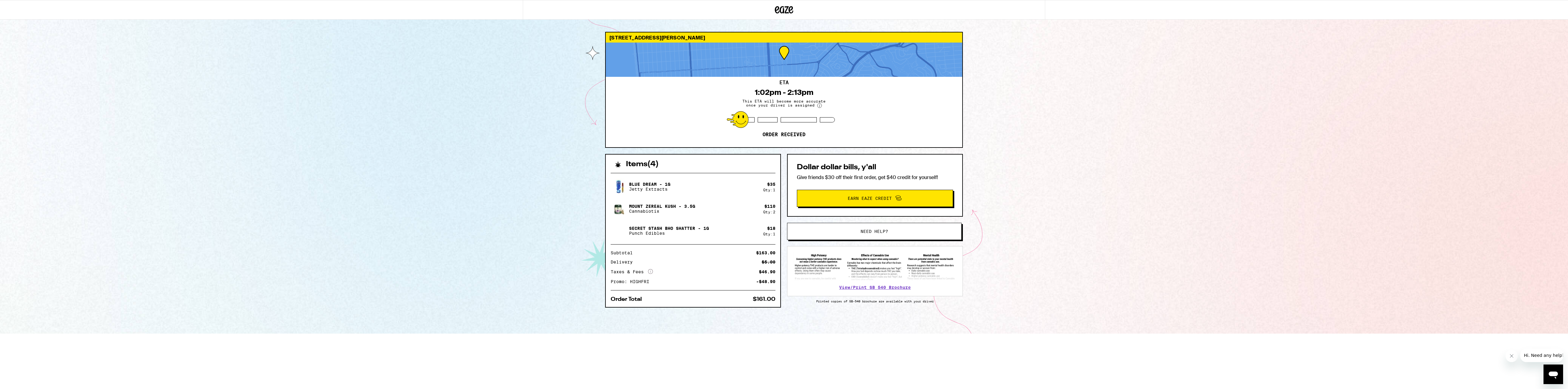
drag, startPoint x: 371, startPoint y: 74, endPoint x: 276, endPoint y: 52, distance: 97.5
click at [370, 74] on div "2350 Cecilia Ave San Francisco 94116 ETA 1:02pm - 2:13pm This ETA will become m…" at bounding box center [784, 167] width 1568 height 334
